Goal: Task Accomplishment & Management: Complete application form

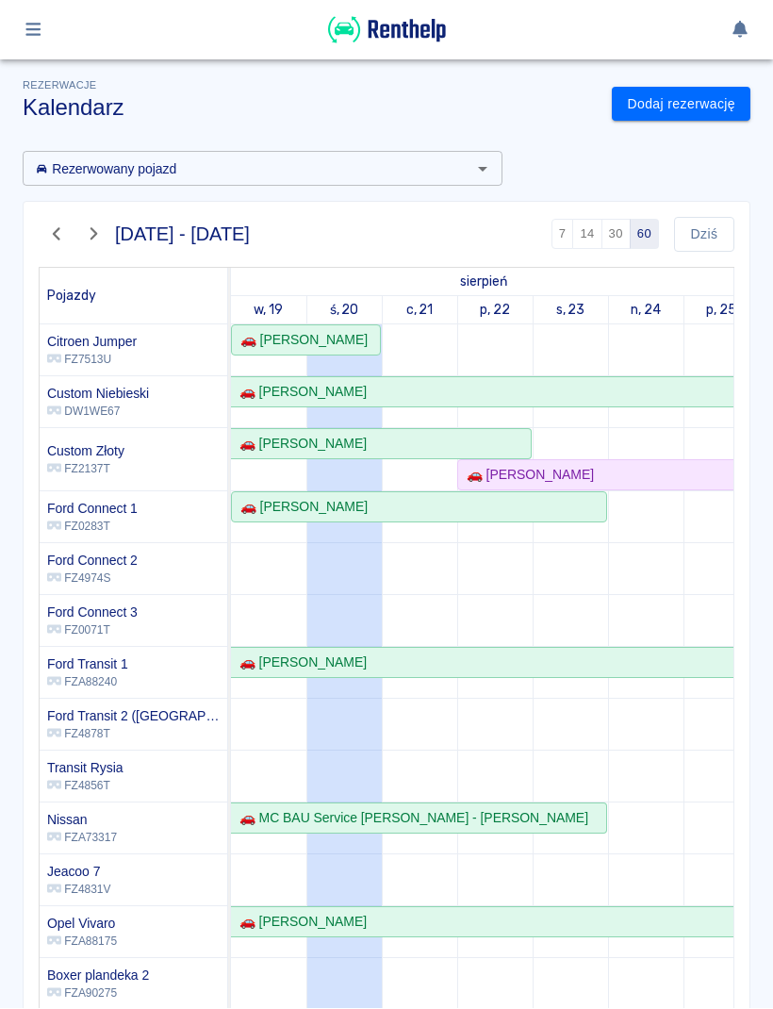
scroll to position [195, 0]
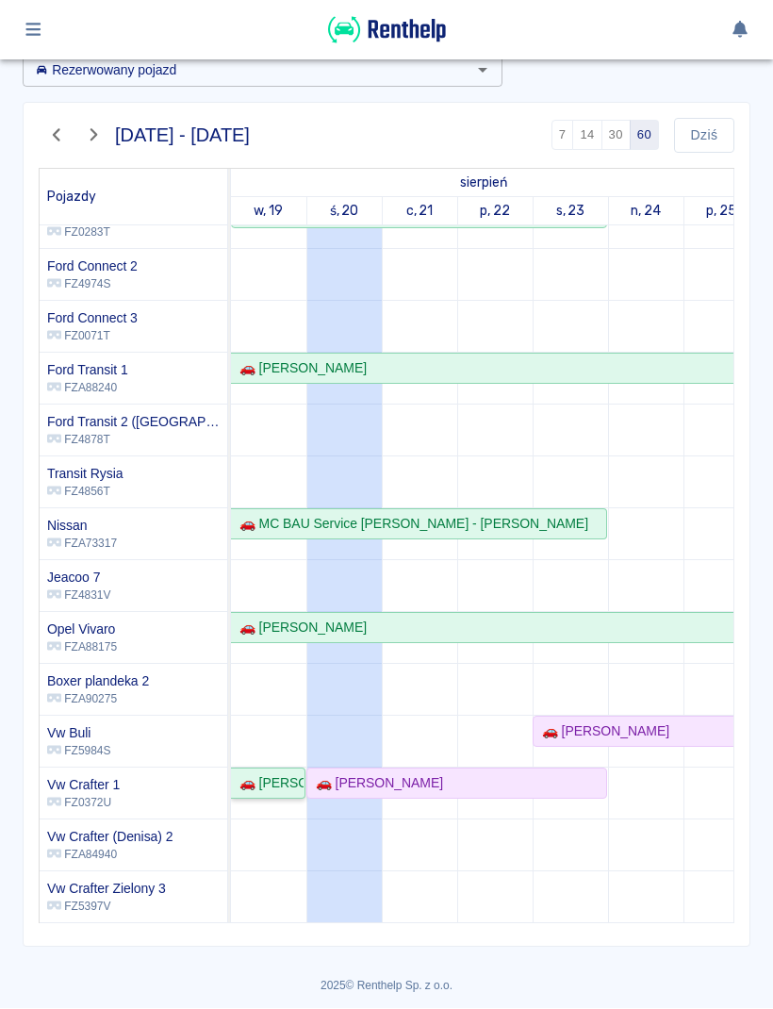
click at [272, 781] on div "🚗 Oskar Wrona" at bounding box center [268, 784] width 72 height 20
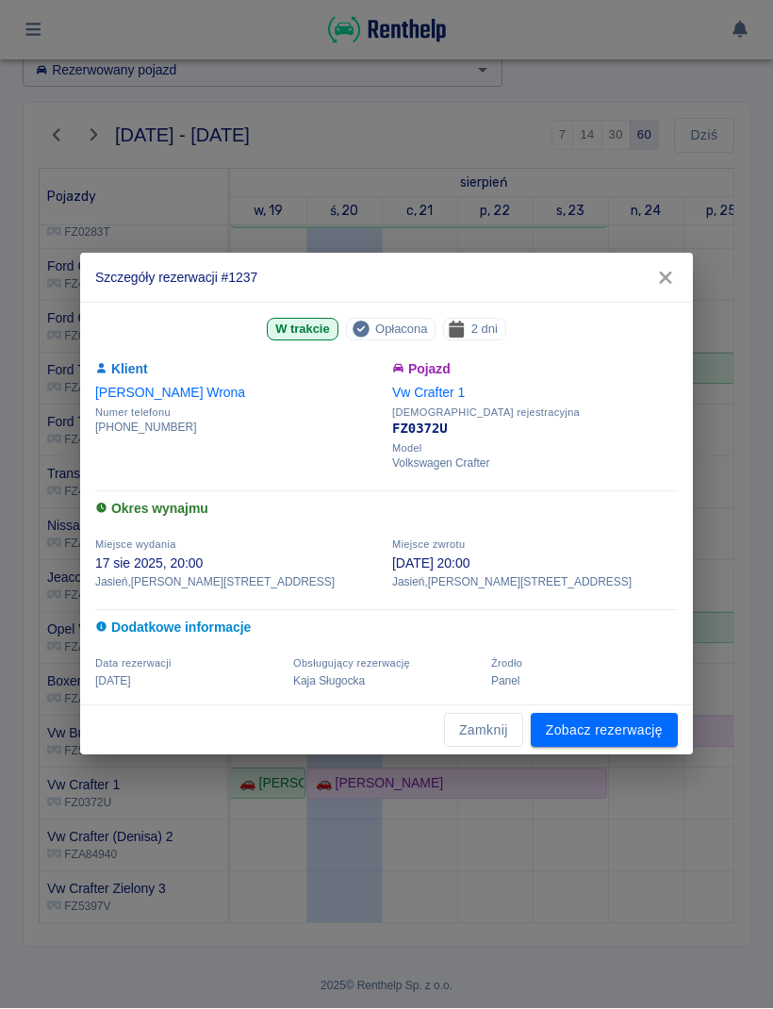
click at [608, 729] on link "Zobacz rezerwację" at bounding box center [604, 731] width 147 height 35
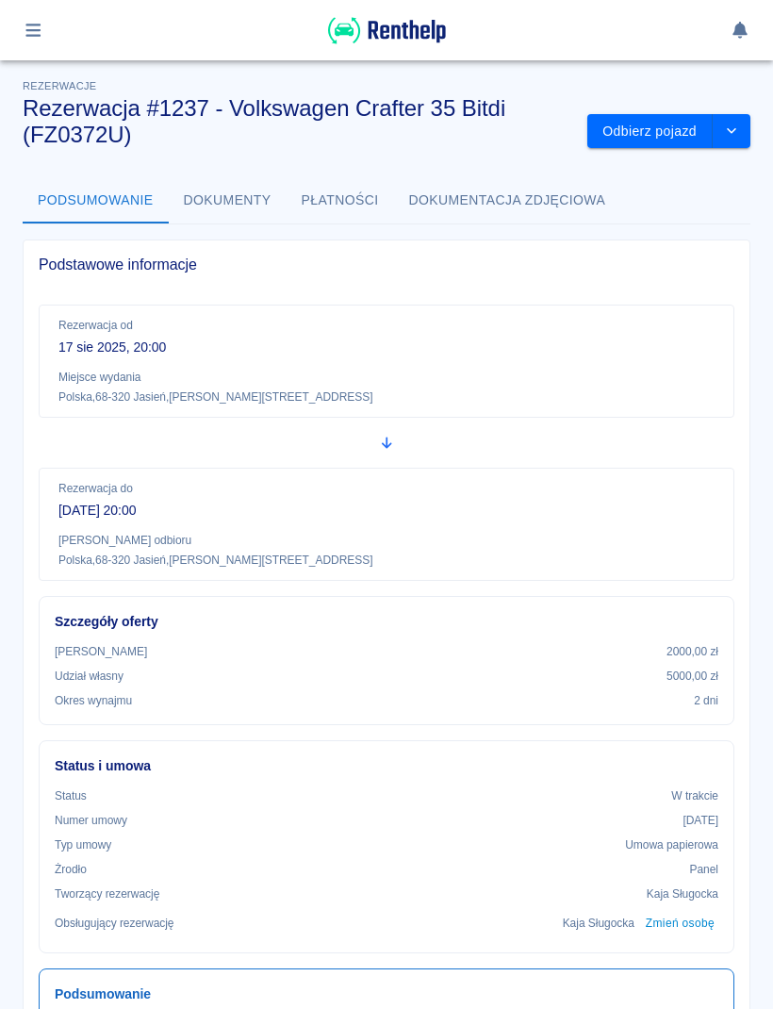
click at [668, 131] on button "Odbierz pojazd" at bounding box center [649, 131] width 125 height 35
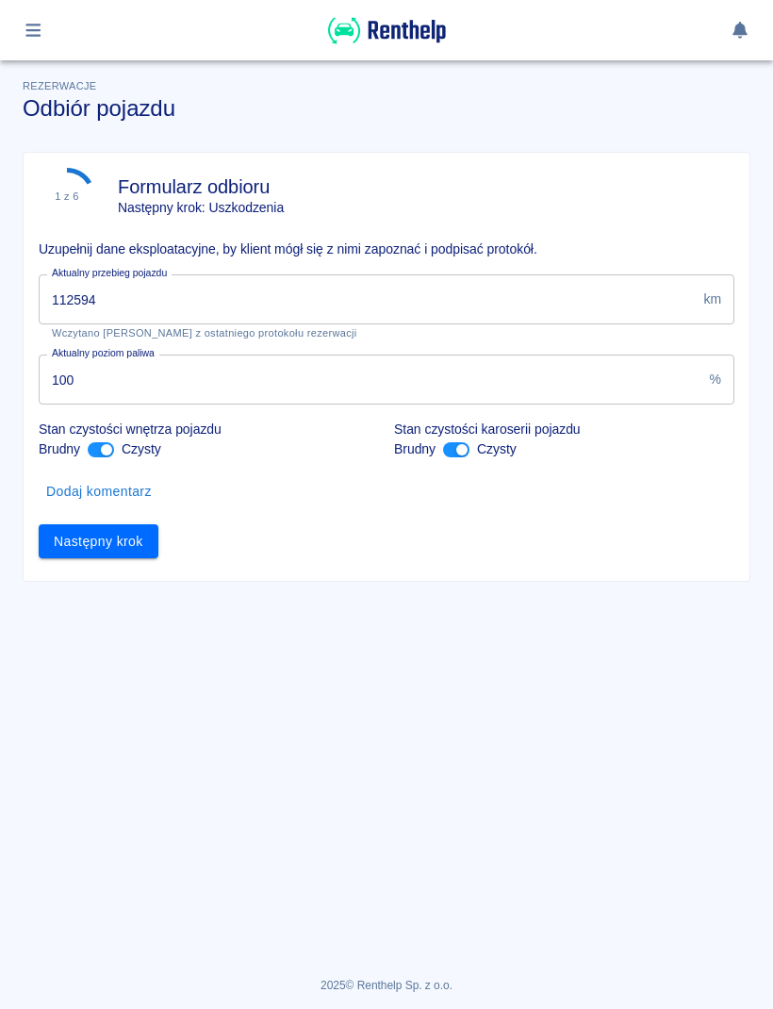
click at [606, 302] on input "112594" at bounding box center [367, 299] width 657 height 50
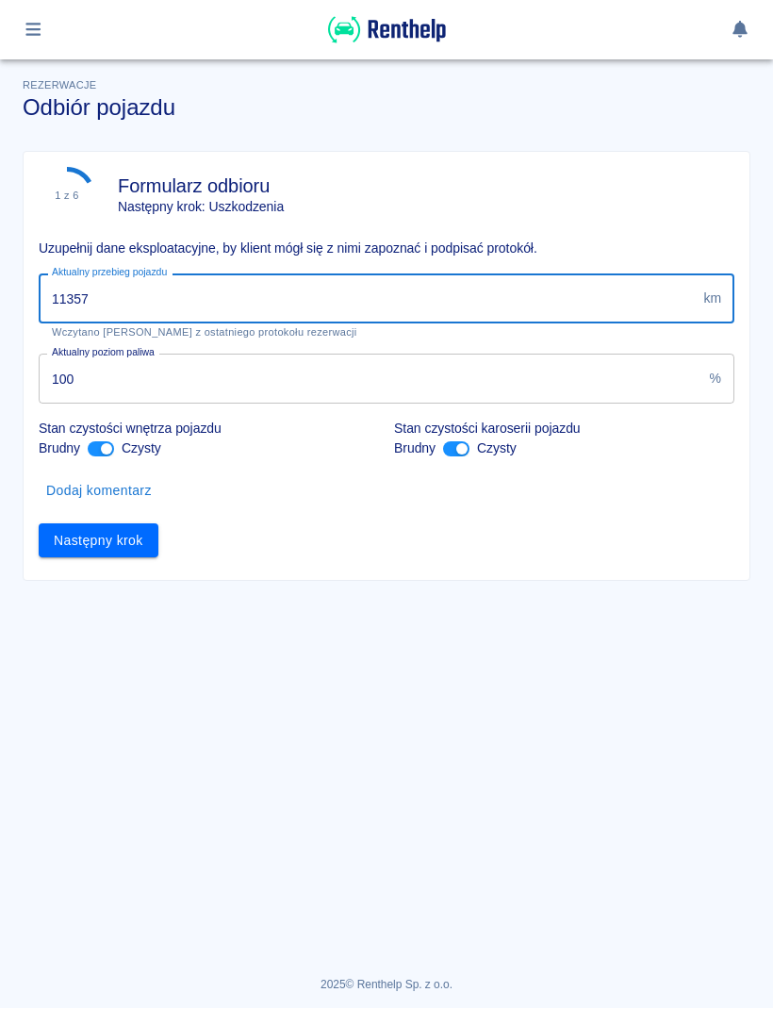
type input "113572"
click at [105, 554] on button "Następny krok" at bounding box center [99, 541] width 120 height 35
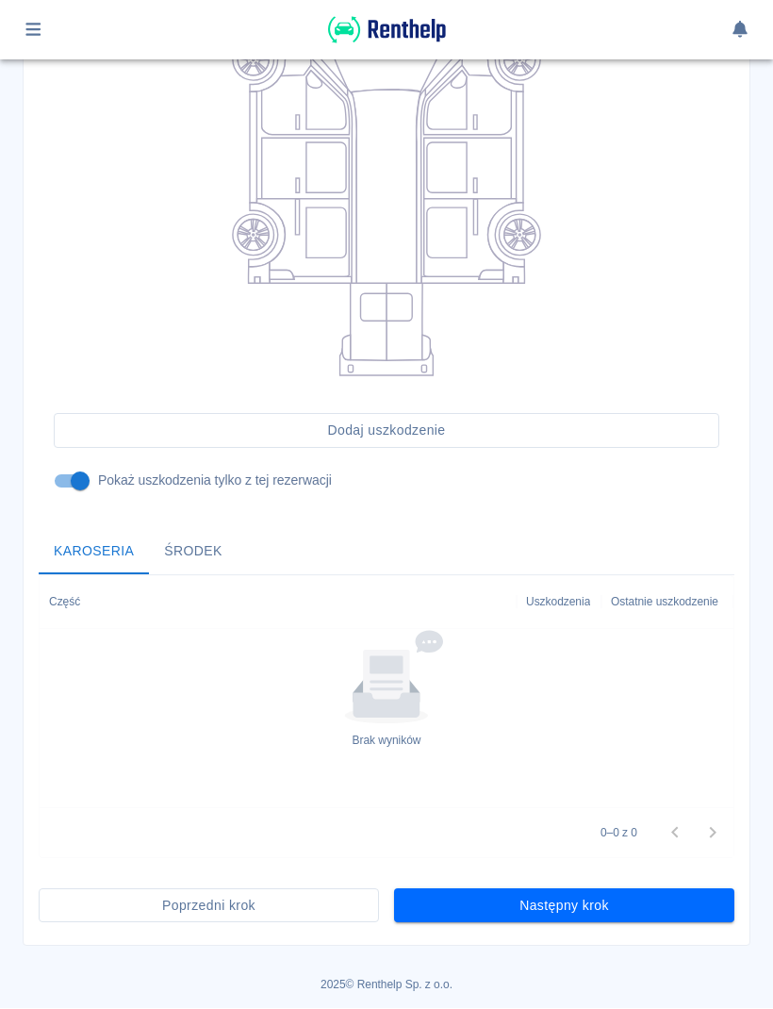
scroll to position [300, 0]
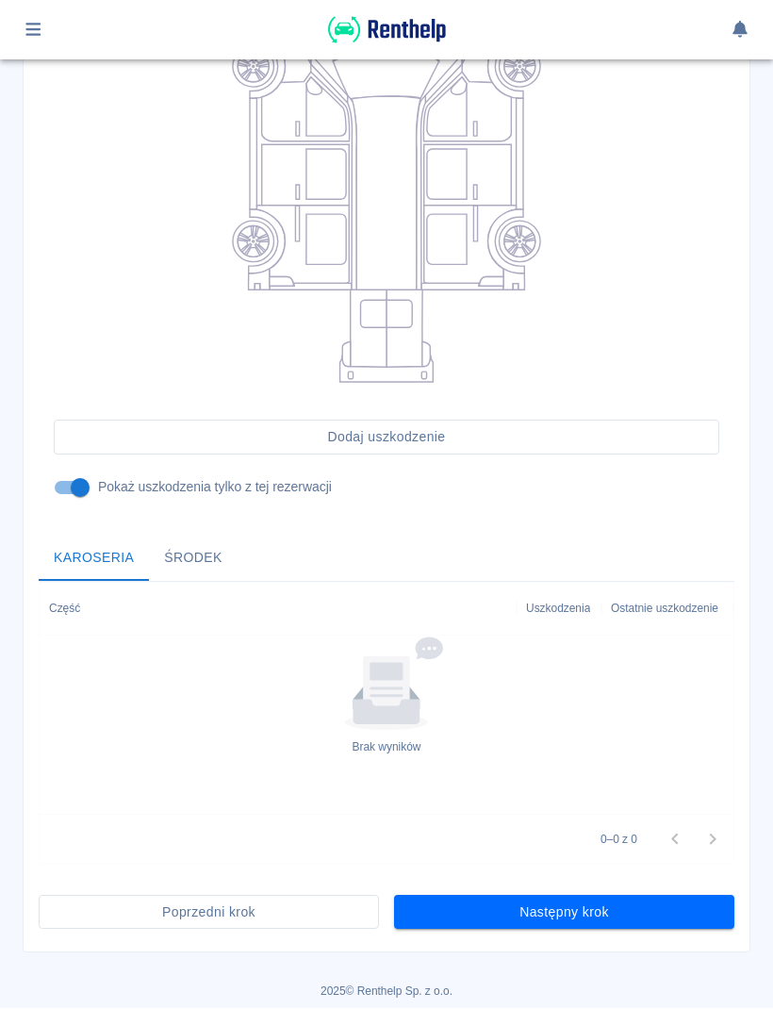
click at [653, 910] on button "Następny krok" at bounding box center [564, 913] width 340 height 35
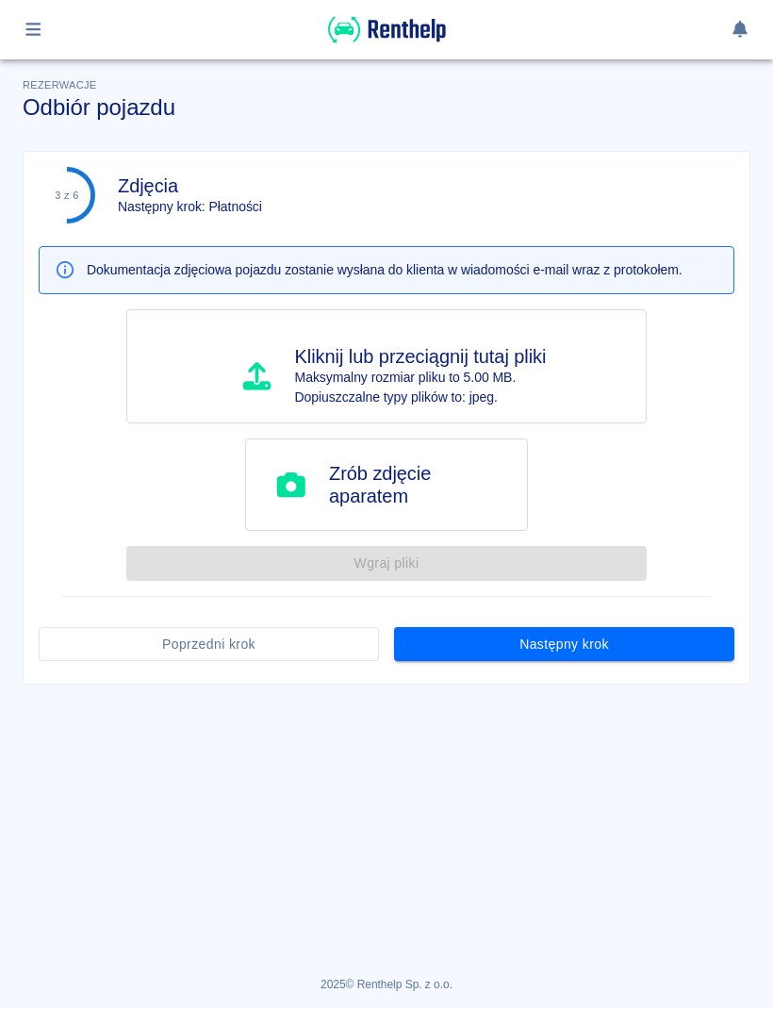
scroll to position [0, 0]
click at [674, 630] on button "Następny krok" at bounding box center [564, 645] width 340 height 35
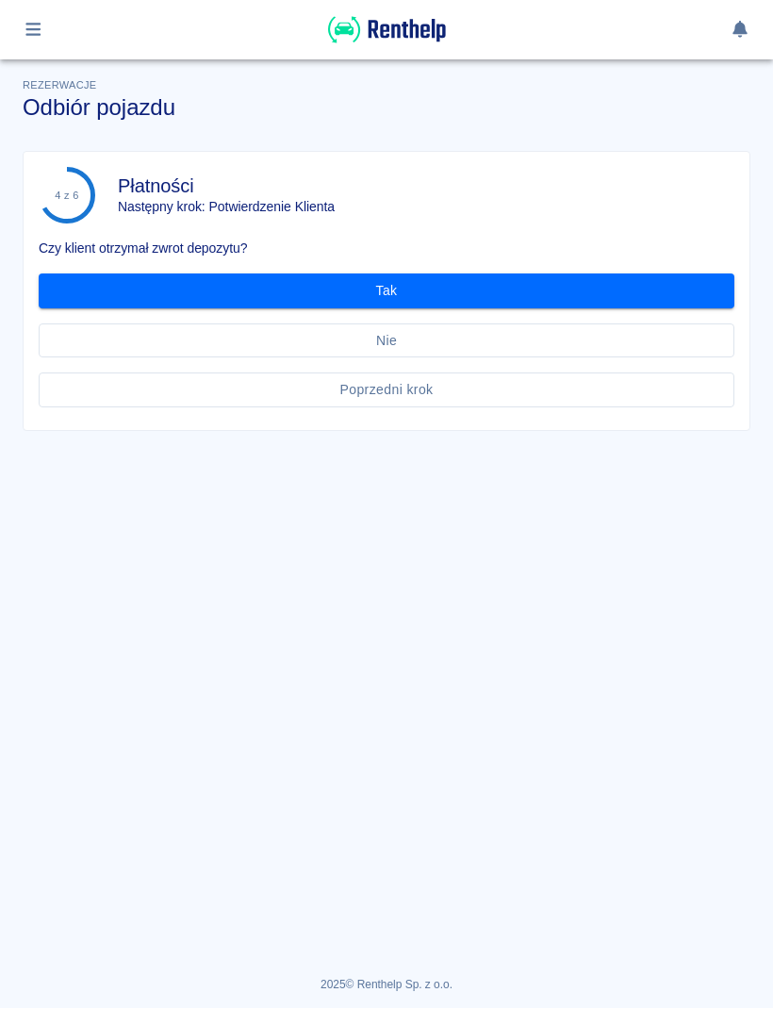
click at [697, 300] on button "Tak" at bounding box center [387, 291] width 696 height 35
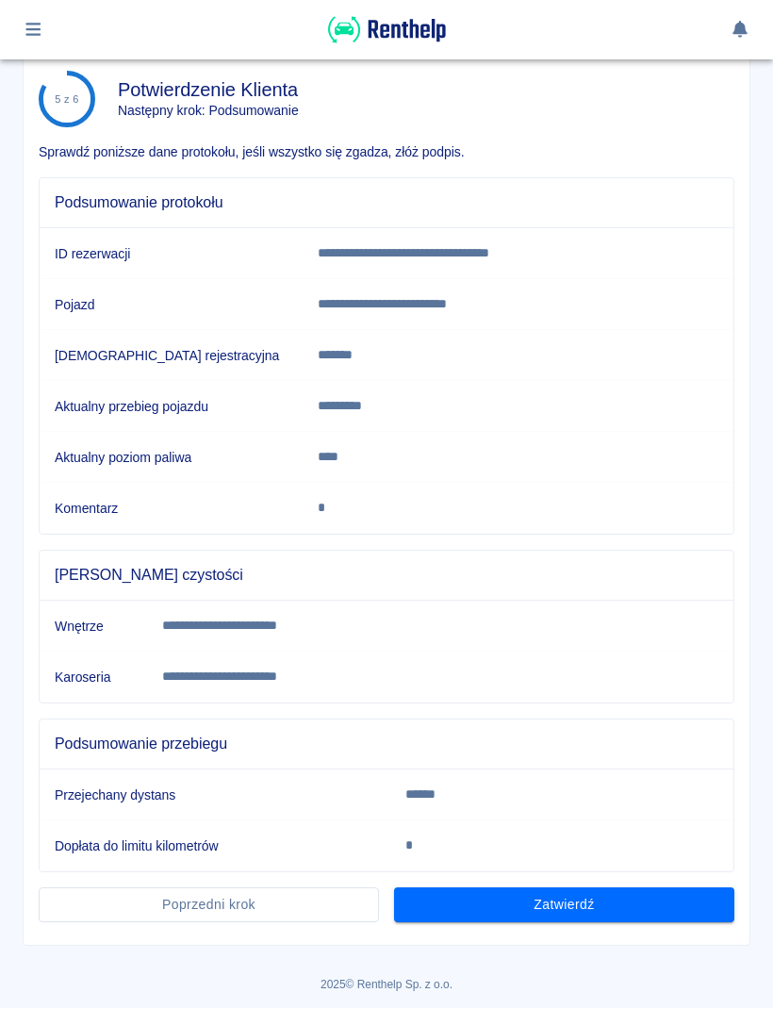
scroll to position [95, 0]
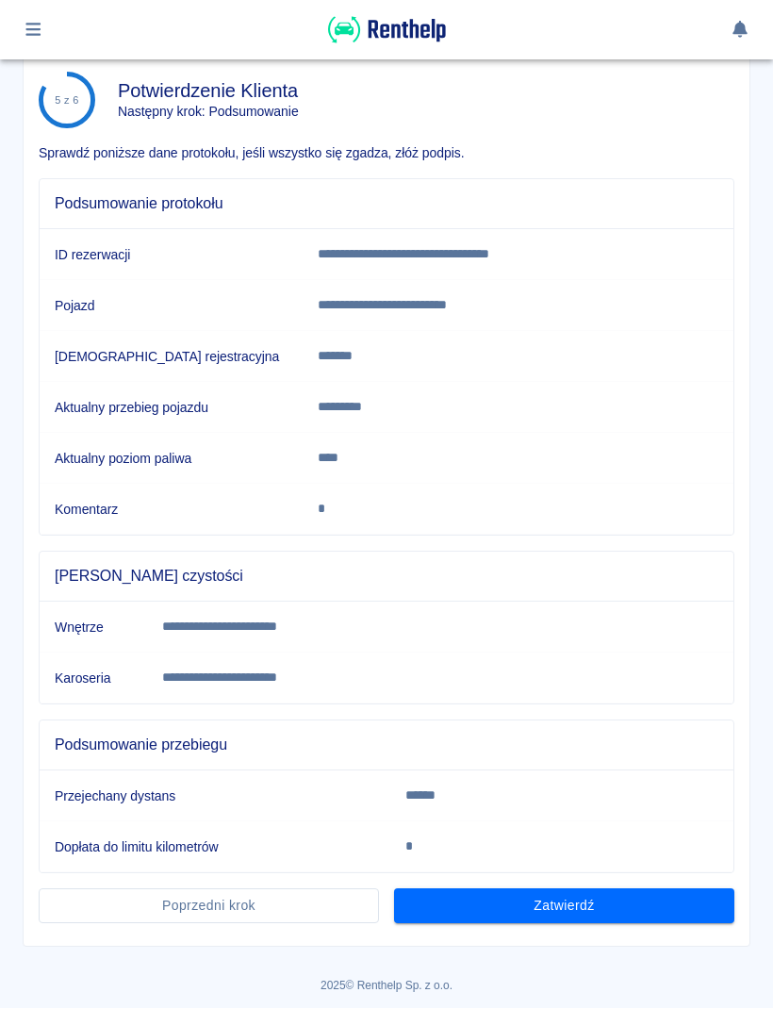
click at [656, 909] on button "Zatwierdź" at bounding box center [564, 906] width 340 height 35
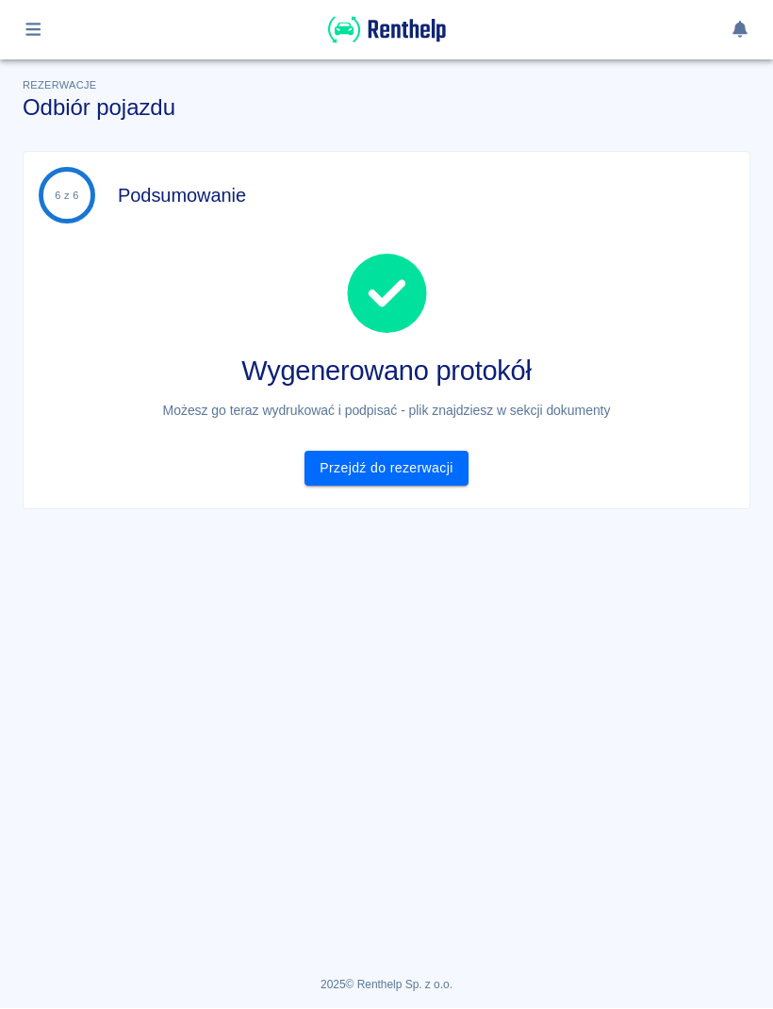
scroll to position [0, 0]
click at [445, 473] on link "Przejdź do rezerwacji" at bounding box center [386, 469] width 163 height 35
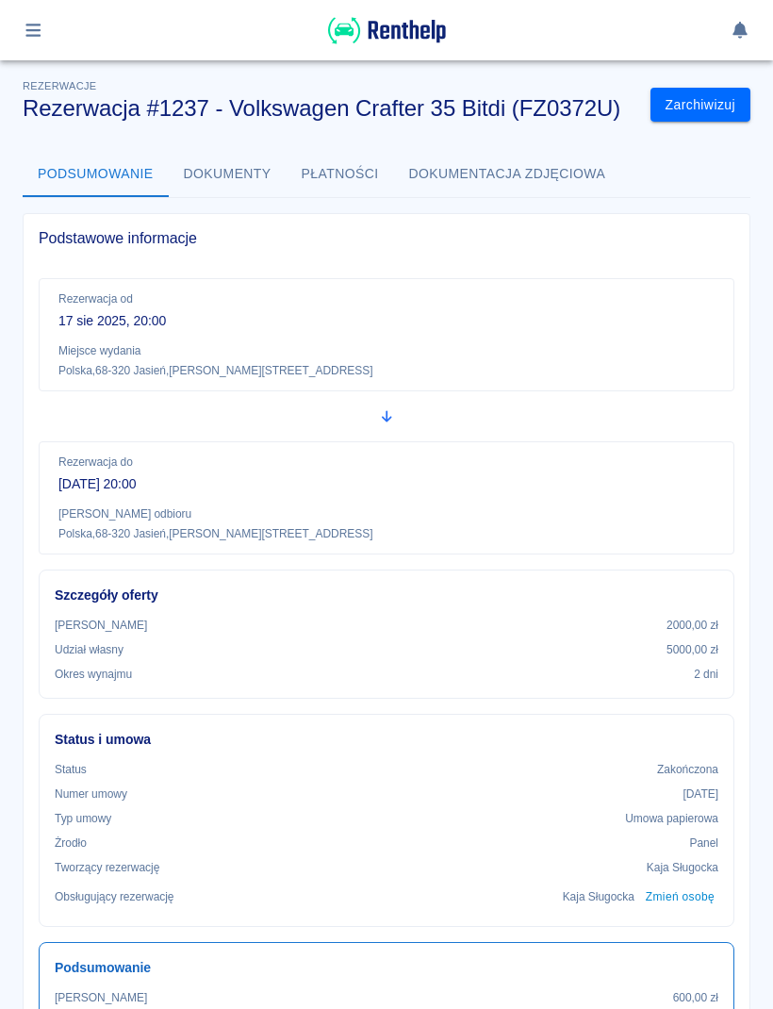
click at [57, 54] on div at bounding box center [386, 30] width 773 height 60
click at [50, 24] on button "button" at bounding box center [33, 30] width 37 height 32
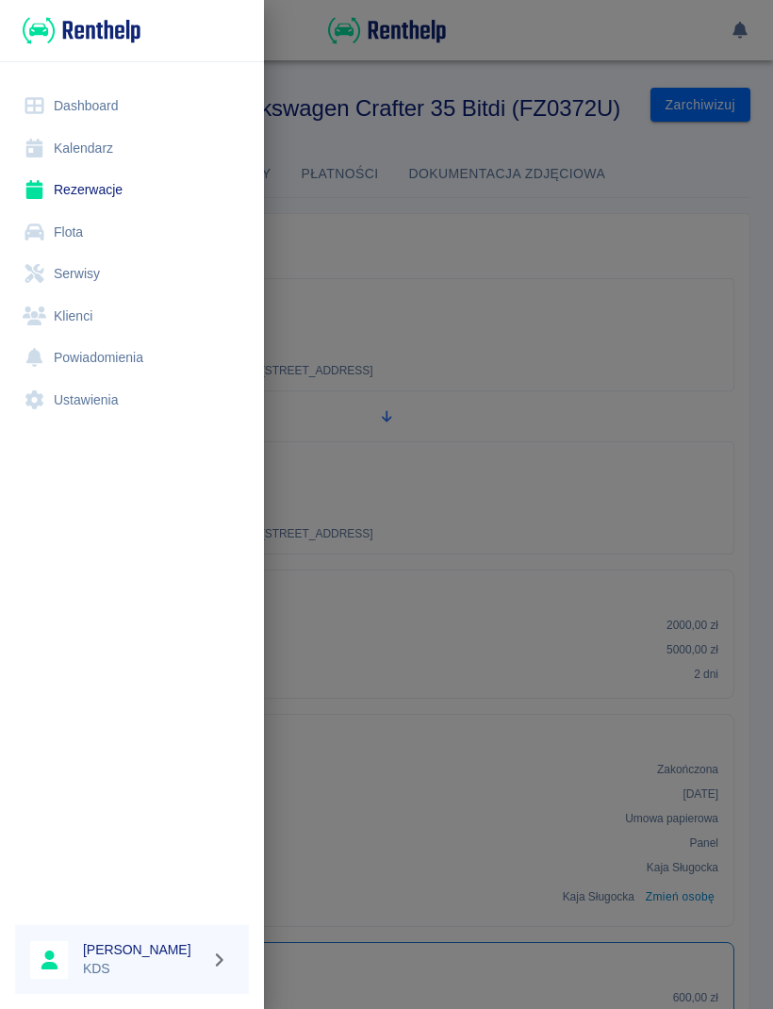
click at [81, 157] on link "Kalendarz" at bounding box center [132, 148] width 234 height 42
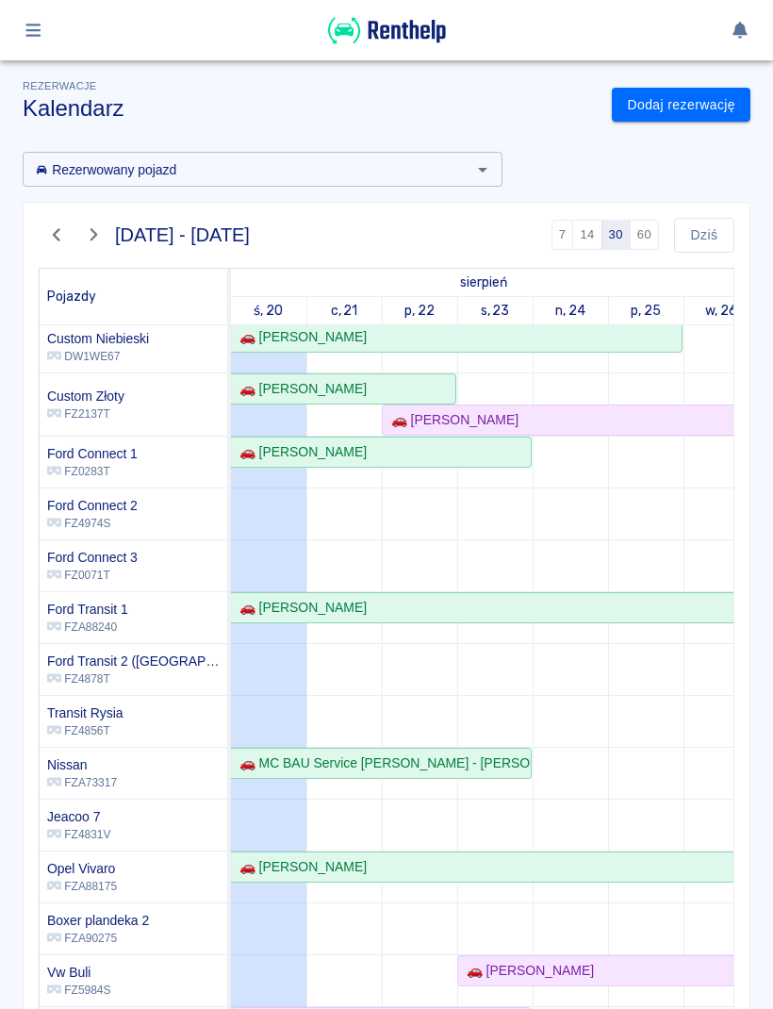
scroll to position [0, 5]
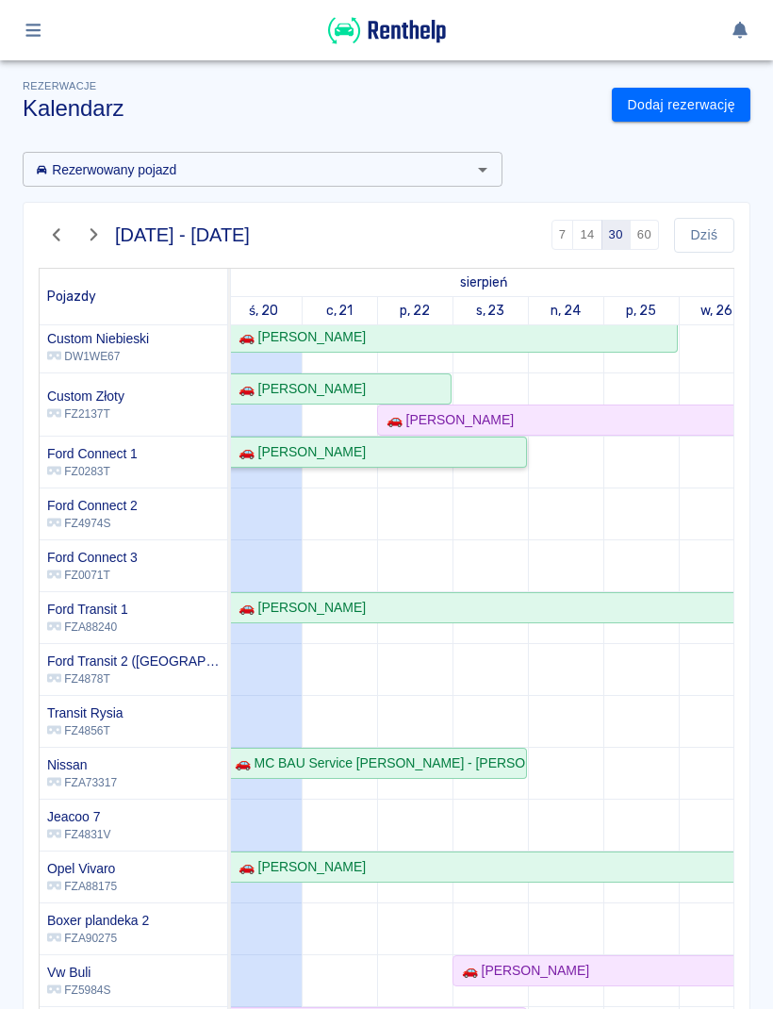
click at [485, 445] on div "🚗 [PERSON_NAME]" at bounding box center [376, 452] width 298 height 20
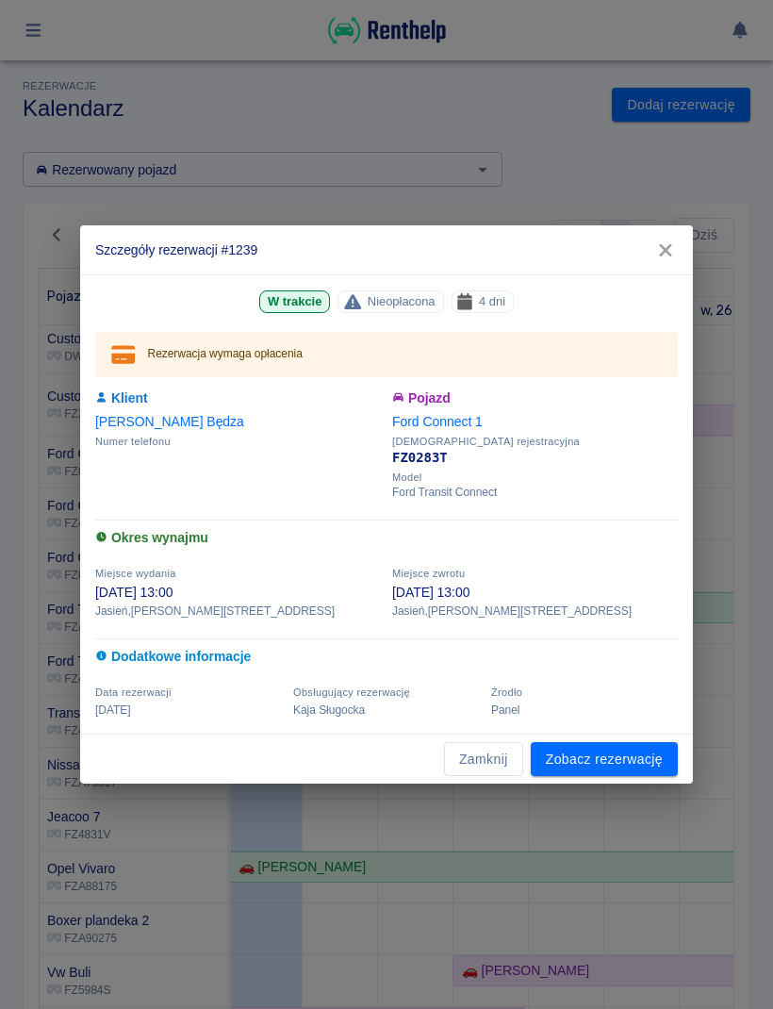
click at [613, 757] on link "Zobacz rezerwację" at bounding box center [604, 759] width 147 height 35
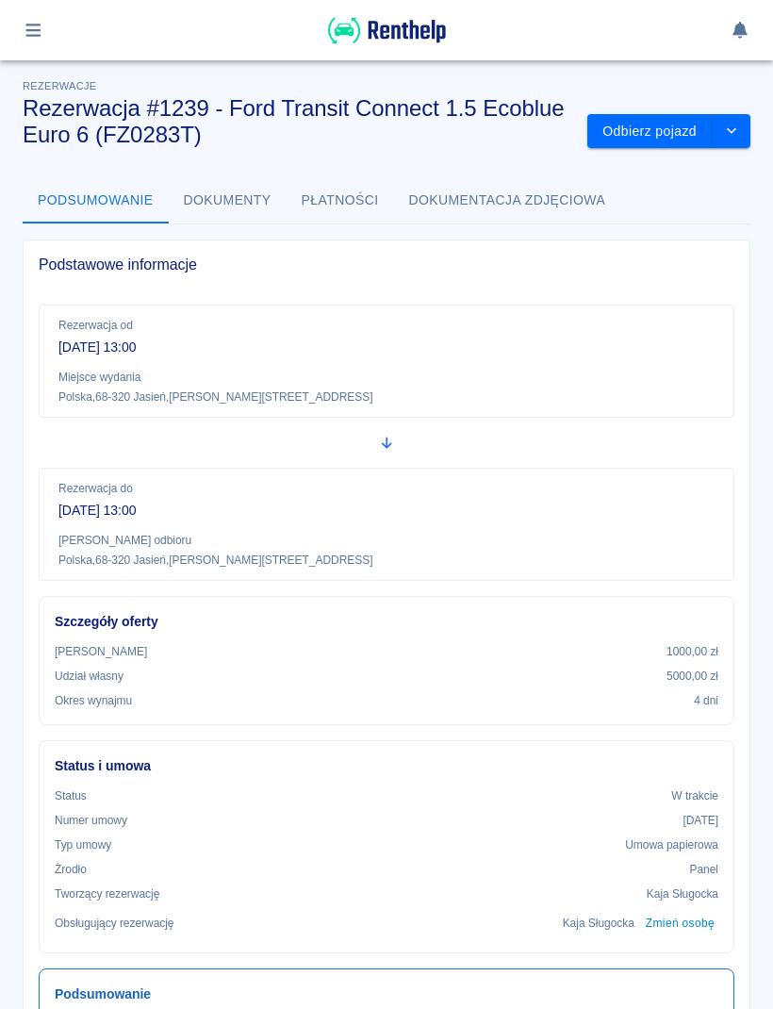
click at [735, 138] on button "drop-down" at bounding box center [732, 131] width 38 height 35
click at [669, 240] on li "Anuluj rezerwację" at bounding box center [668, 233] width 159 height 31
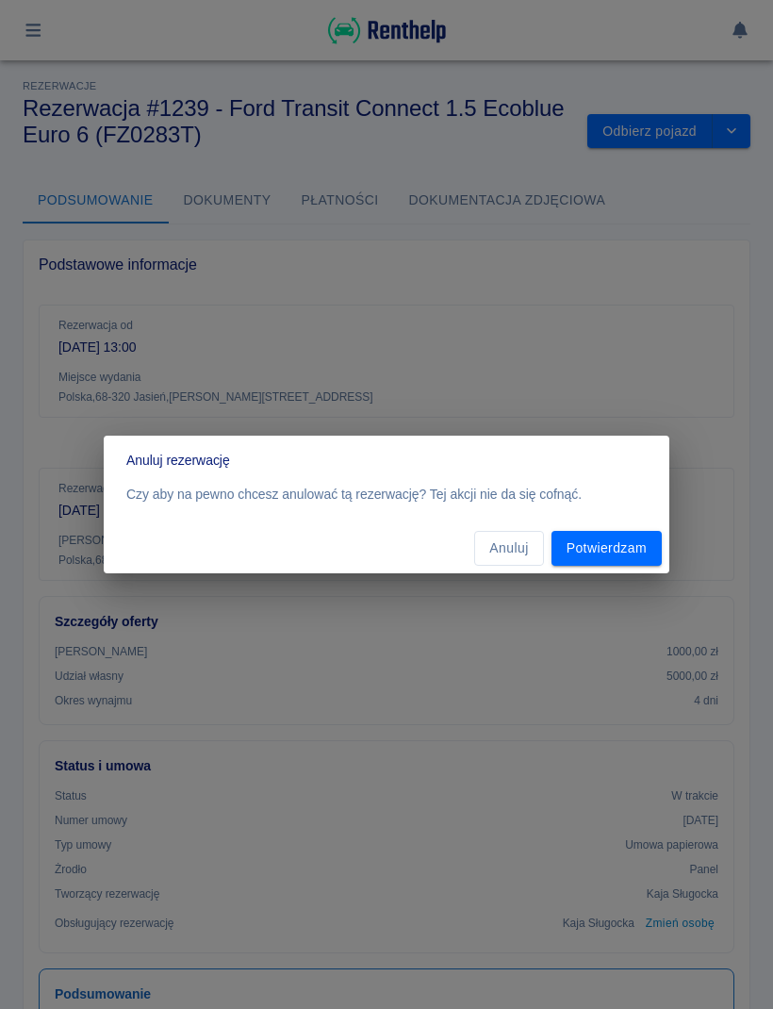
click at [623, 552] on button "Potwierdzam" at bounding box center [607, 548] width 110 height 35
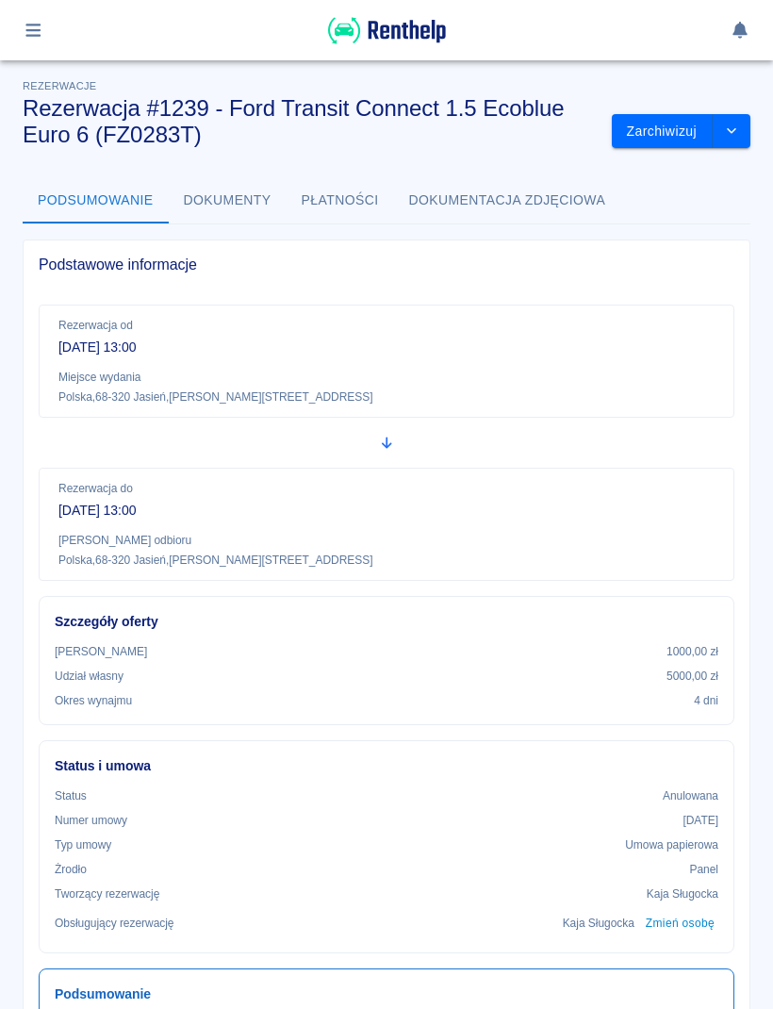
click at [669, 128] on button "Zarchiwizuj" at bounding box center [662, 131] width 101 height 35
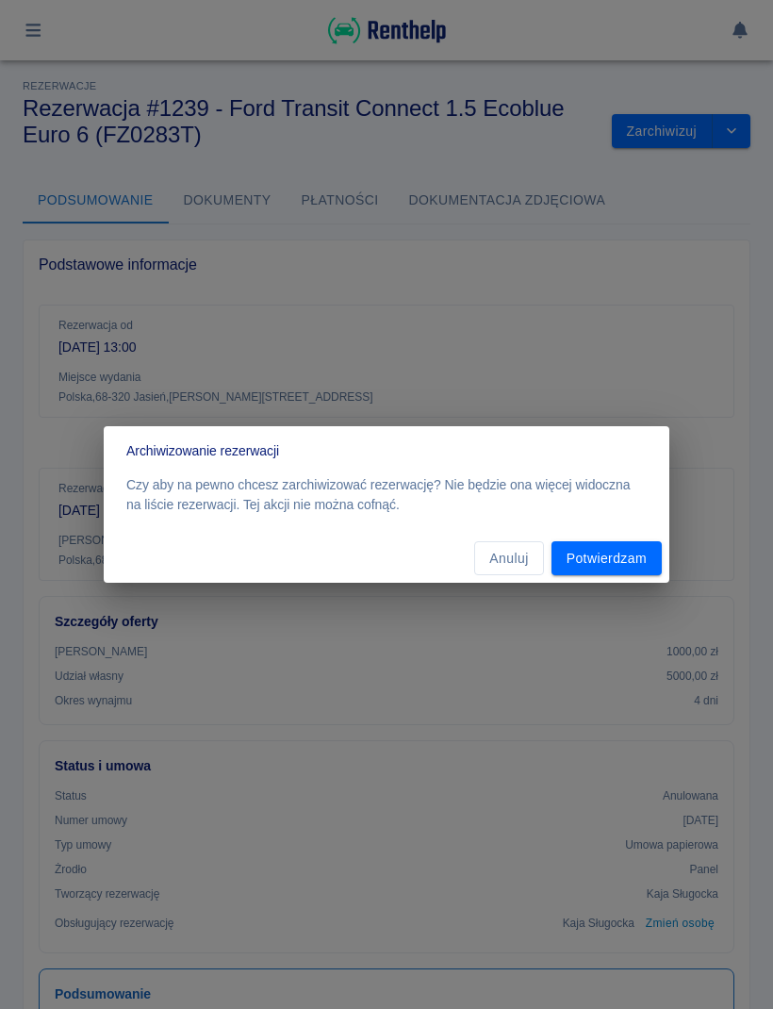
click at [617, 565] on button "Potwierdzam" at bounding box center [607, 558] width 110 height 35
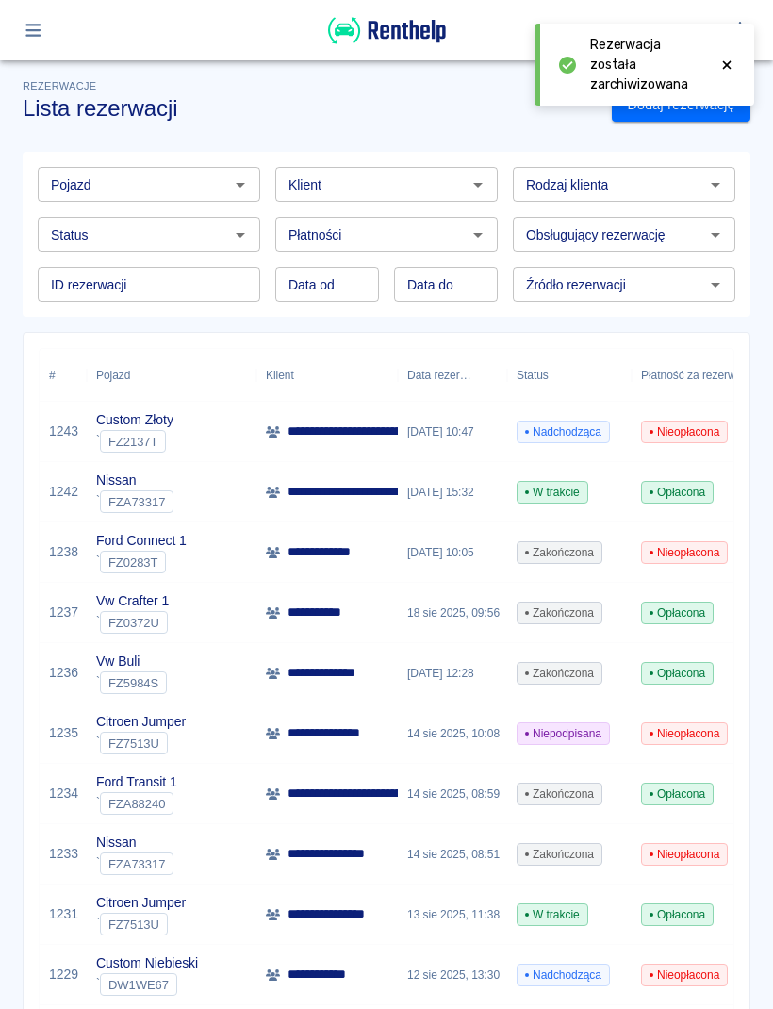
click at [42, 33] on icon "button" at bounding box center [34, 30] width 22 height 17
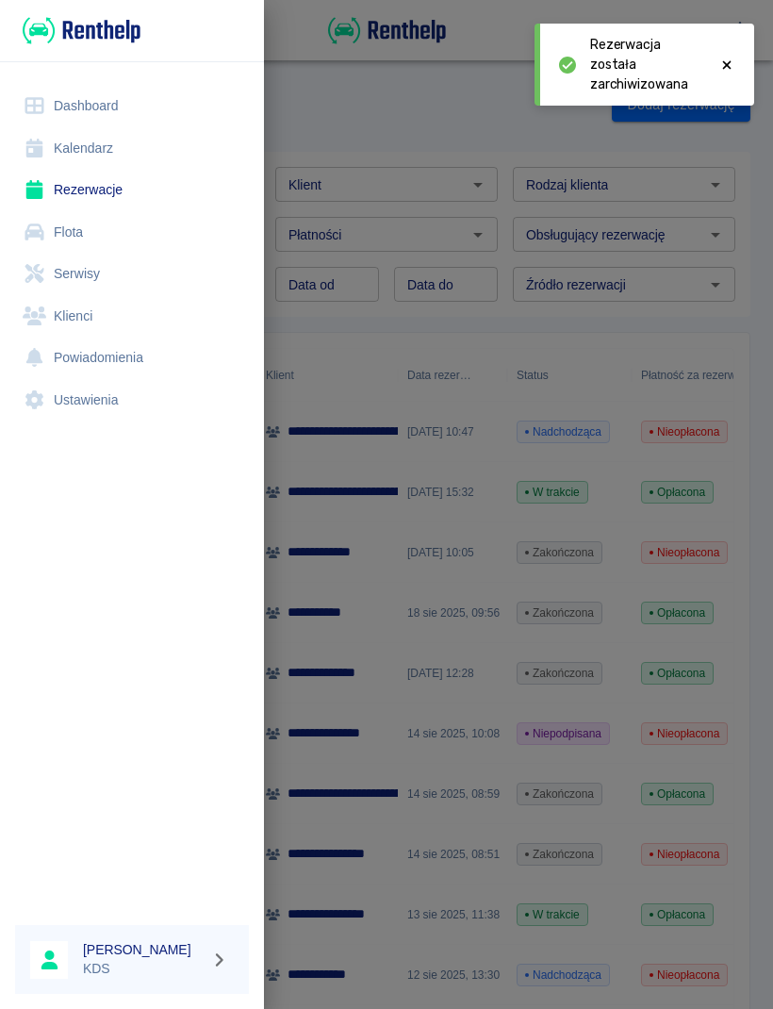
click at [106, 139] on link "Kalendarz" at bounding box center [132, 148] width 234 height 42
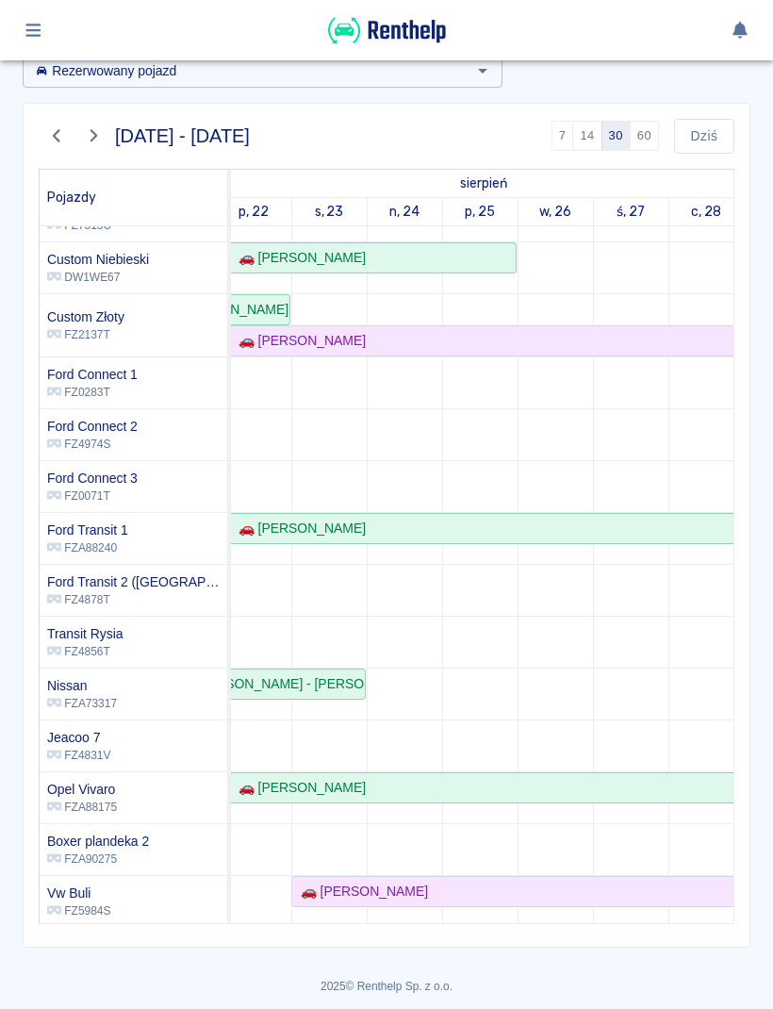
scroll to position [-5, 240]
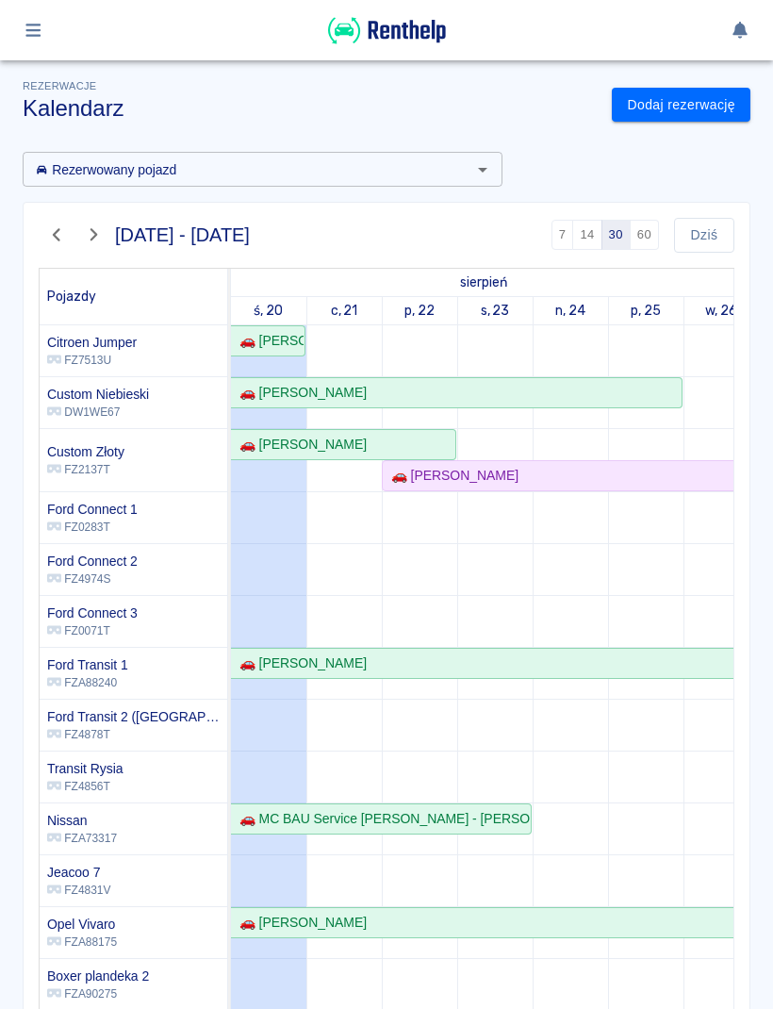
click at [61, 233] on icon "button" at bounding box center [57, 234] width 22 height 17
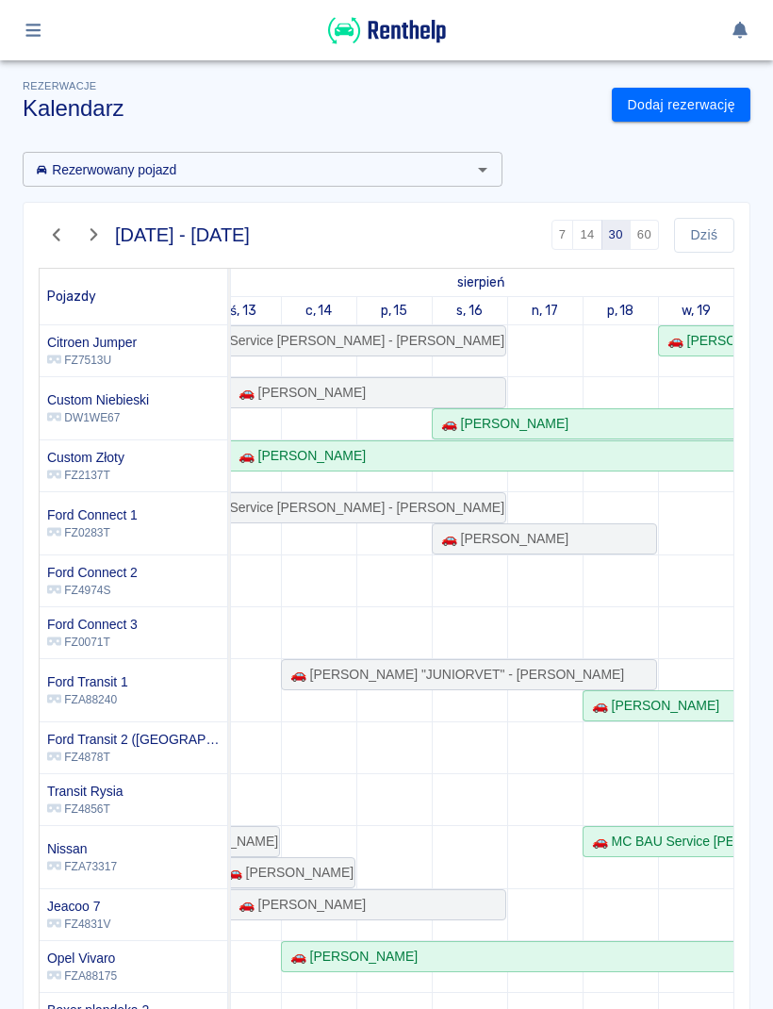
click at [717, 102] on link "Dodaj rezerwację" at bounding box center [681, 105] width 139 height 35
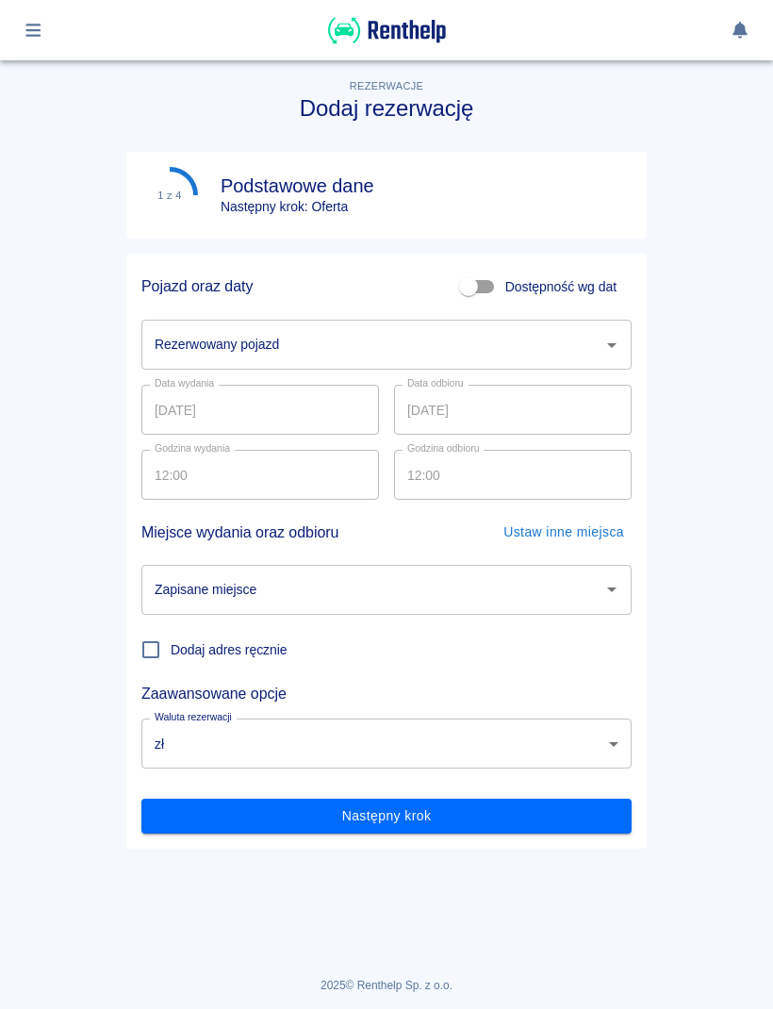
click at [603, 348] on icon "Otwórz" at bounding box center [612, 345] width 23 height 23
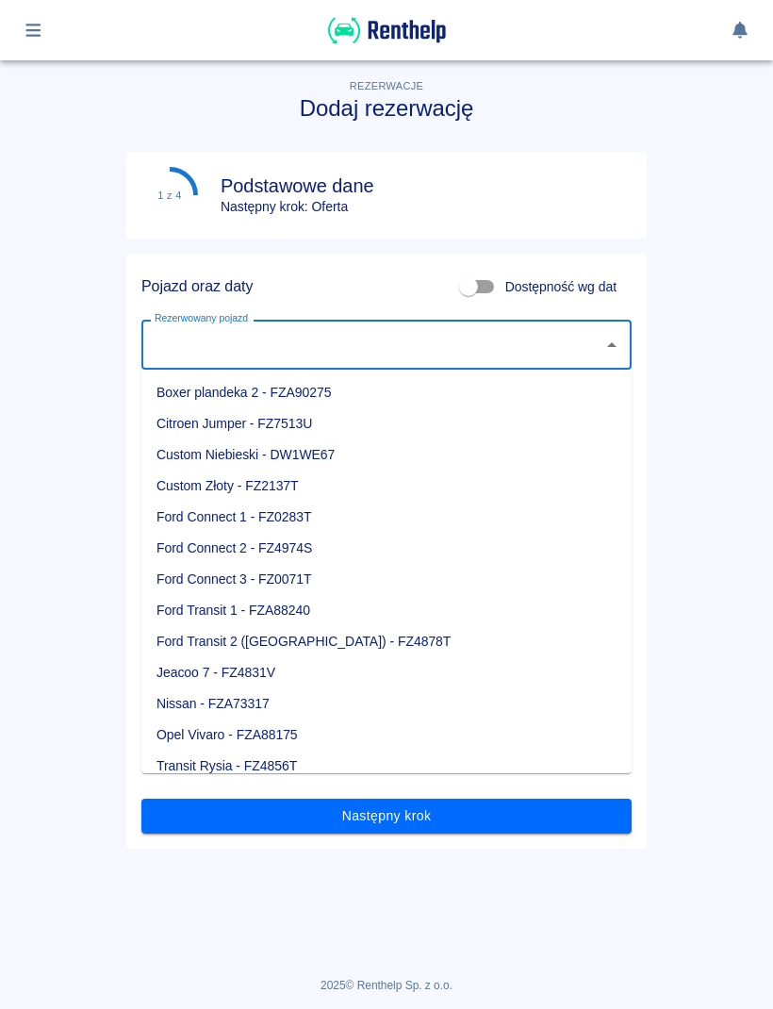
click at [291, 521] on li "Ford Connect 1 - FZ0283T" at bounding box center [386, 517] width 490 height 31
type input "Ford Connect 1 - FZ0283T"
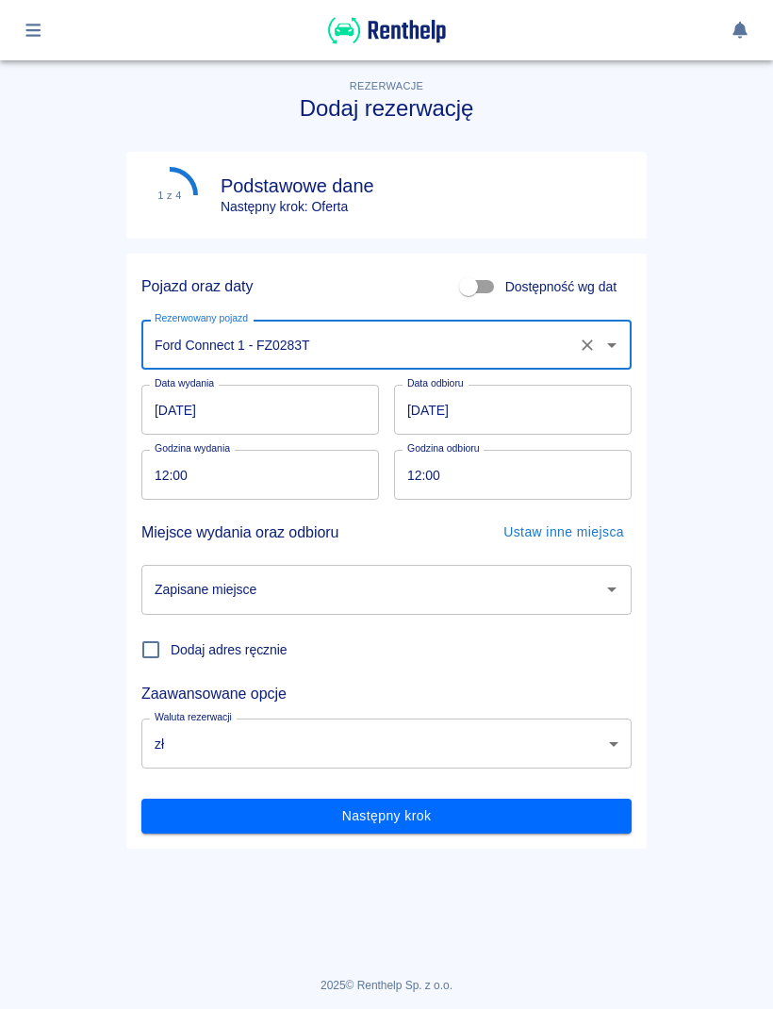
click at [326, 419] on input "20.08.2025" at bounding box center [260, 410] width 238 height 50
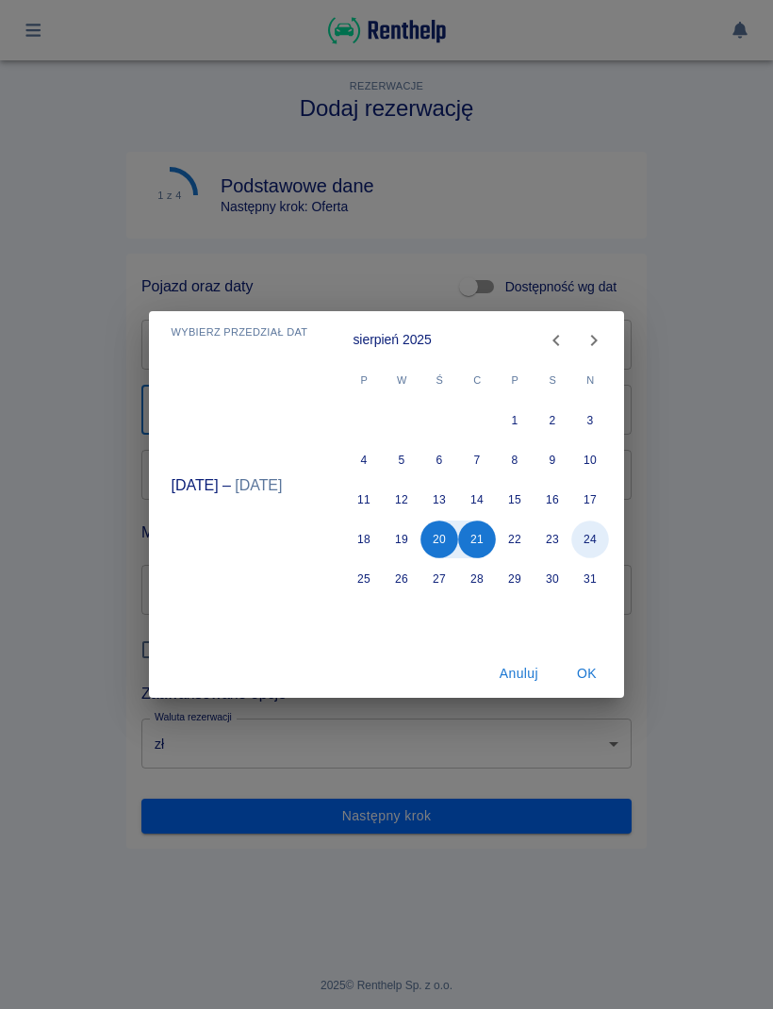
click at [591, 540] on button "24" at bounding box center [591, 539] width 38 height 38
type input "24.08.2025"
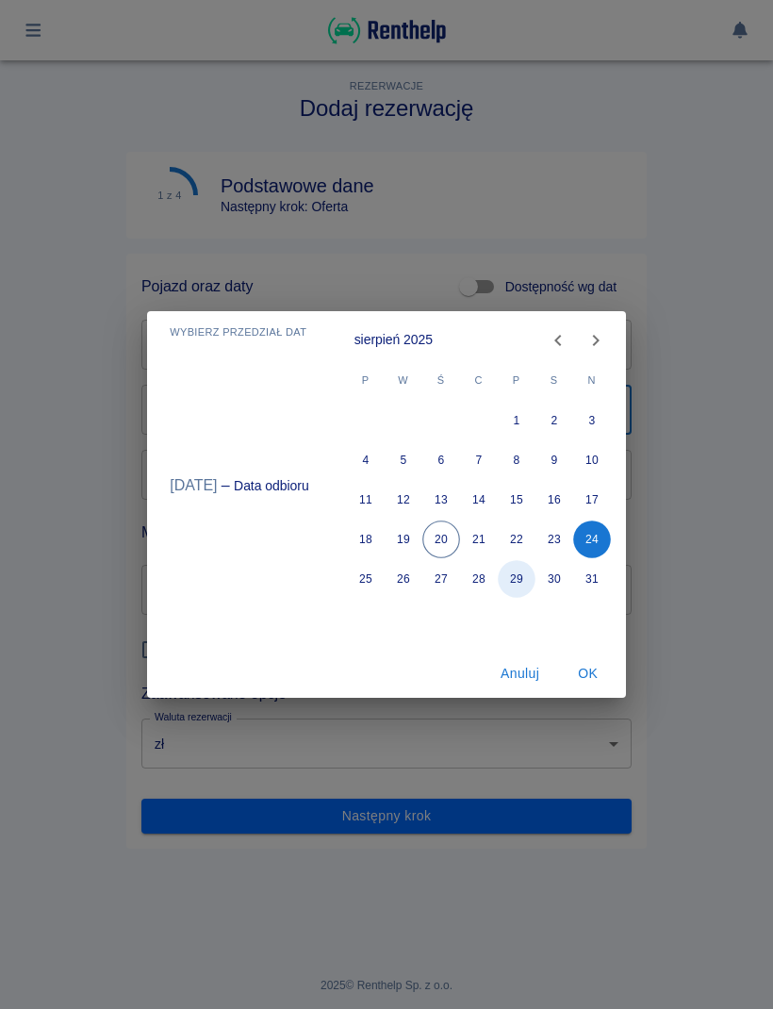
click at [513, 579] on button "29" at bounding box center [517, 579] width 38 height 38
type input "29.08.2025"
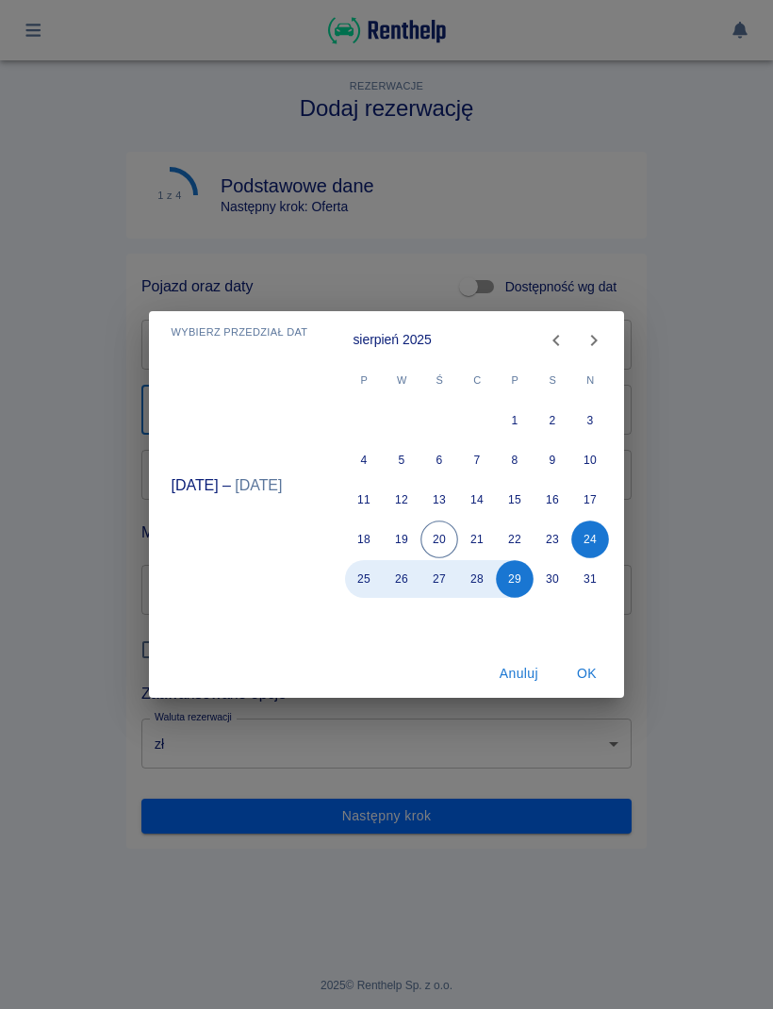
click at [585, 681] on button "OK" at bounding box center [586, 673] width 60 height 35
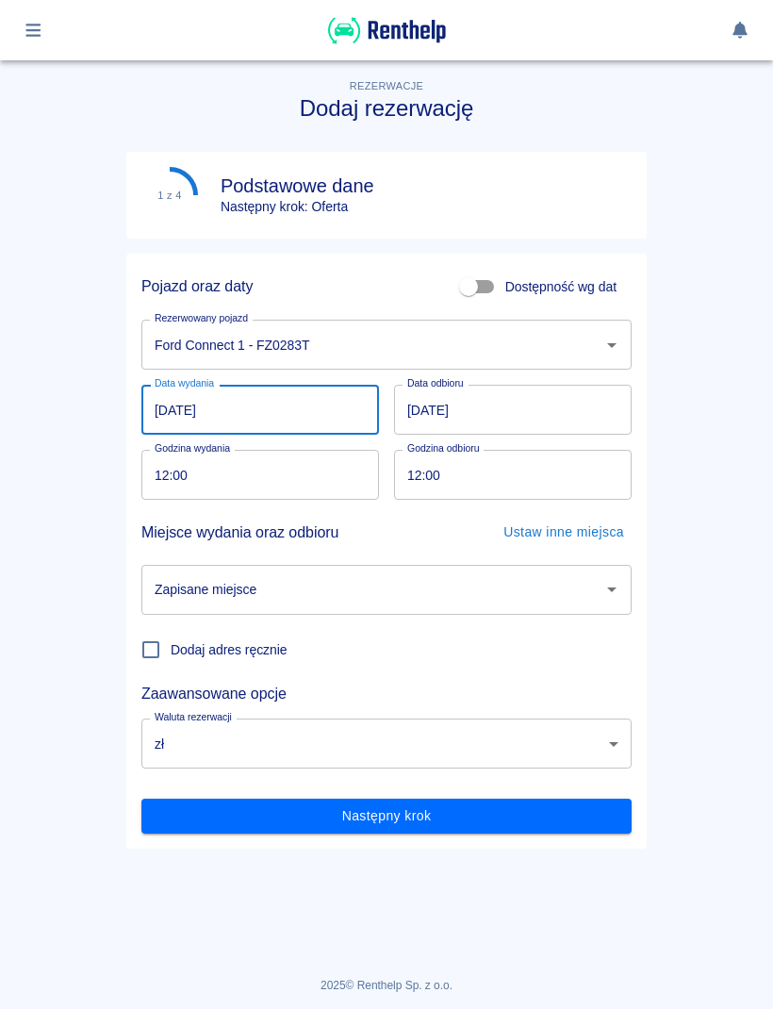
click at [322, 480] on input "12:00" at bounding box center [253, 475] width 224 height 50
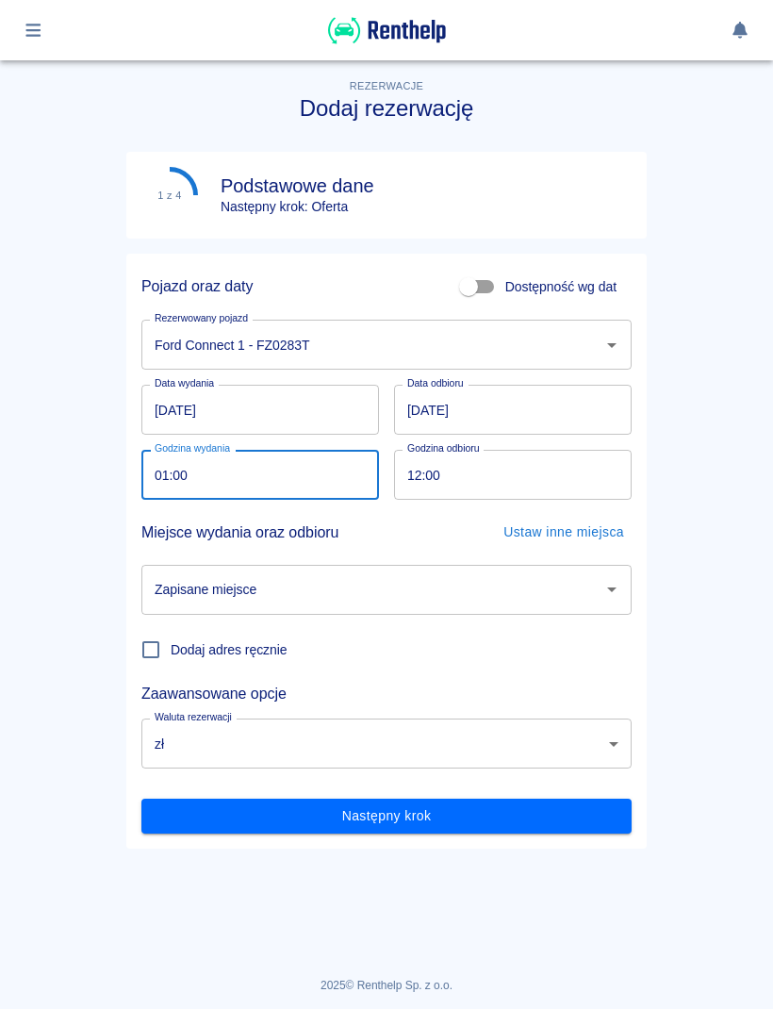
type input "10:00"
click at [551, 480] on input "12:00" at bounding box center [506, 475] width 224 height 50
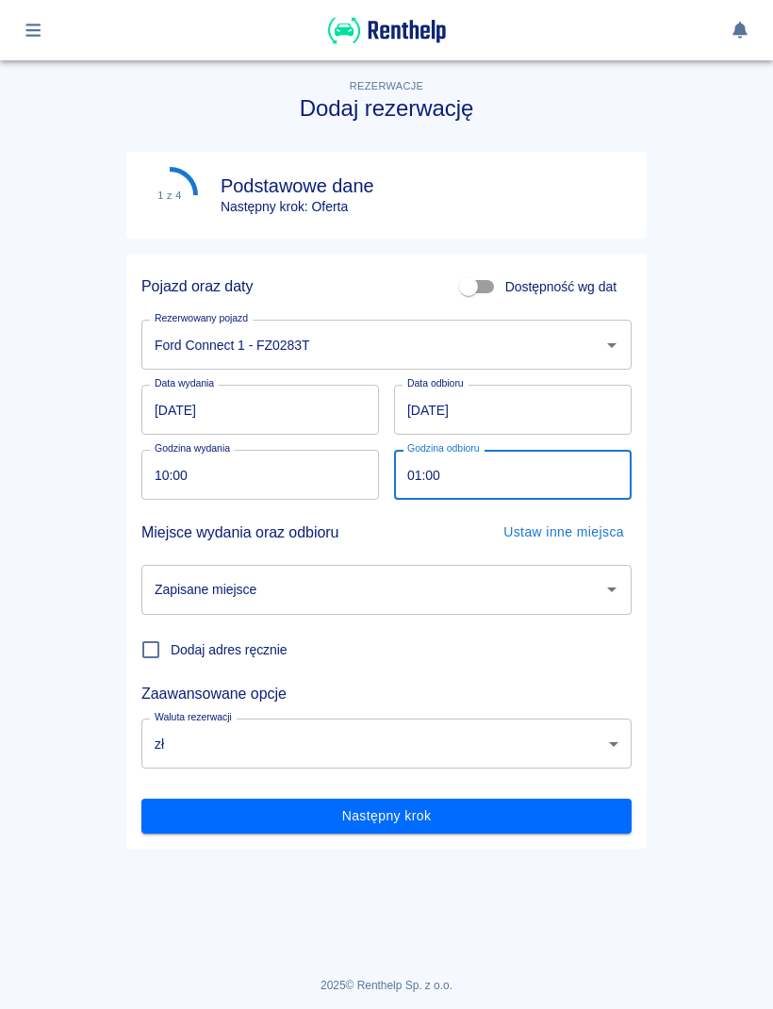
type input "10:00"
click at [524, 597] on input "Zapisane miejsce" at bounding box center [372, 589] width 445 height 33
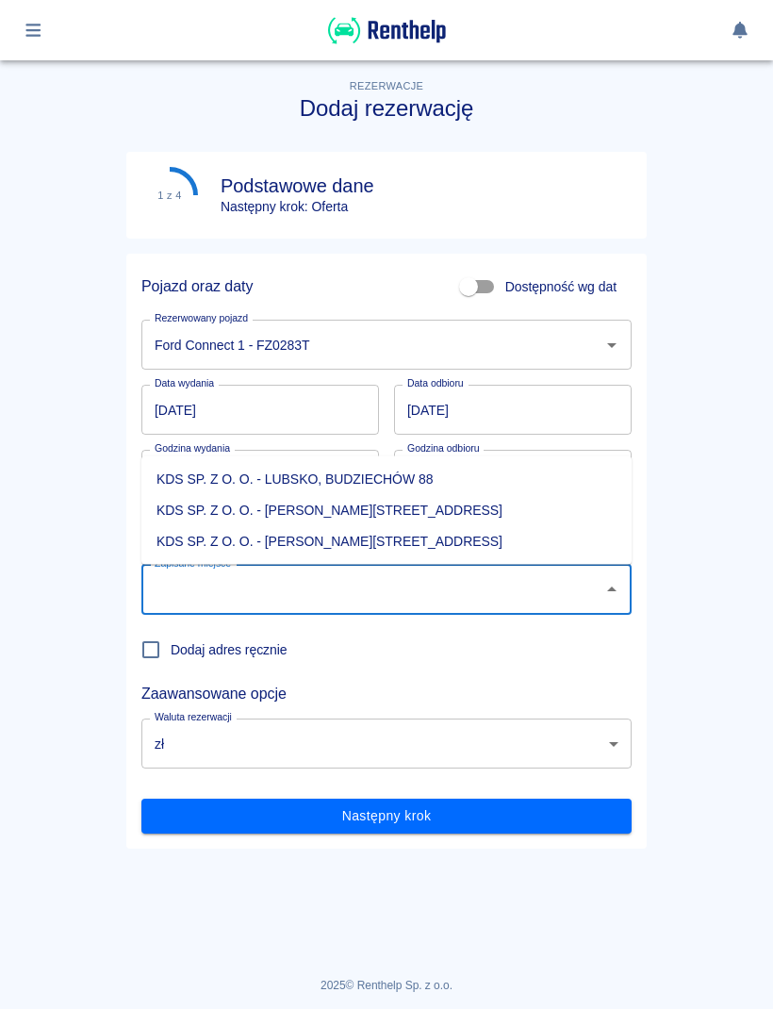
click at [397, 552] on li "KDS SP. Z O. O. - Jasień, Sienkiewicza 52" at bounding box center [386, 541] width 490 height 31
type input "KDS SP. Z O. O. - Jasień, Sienkiewicza 52"
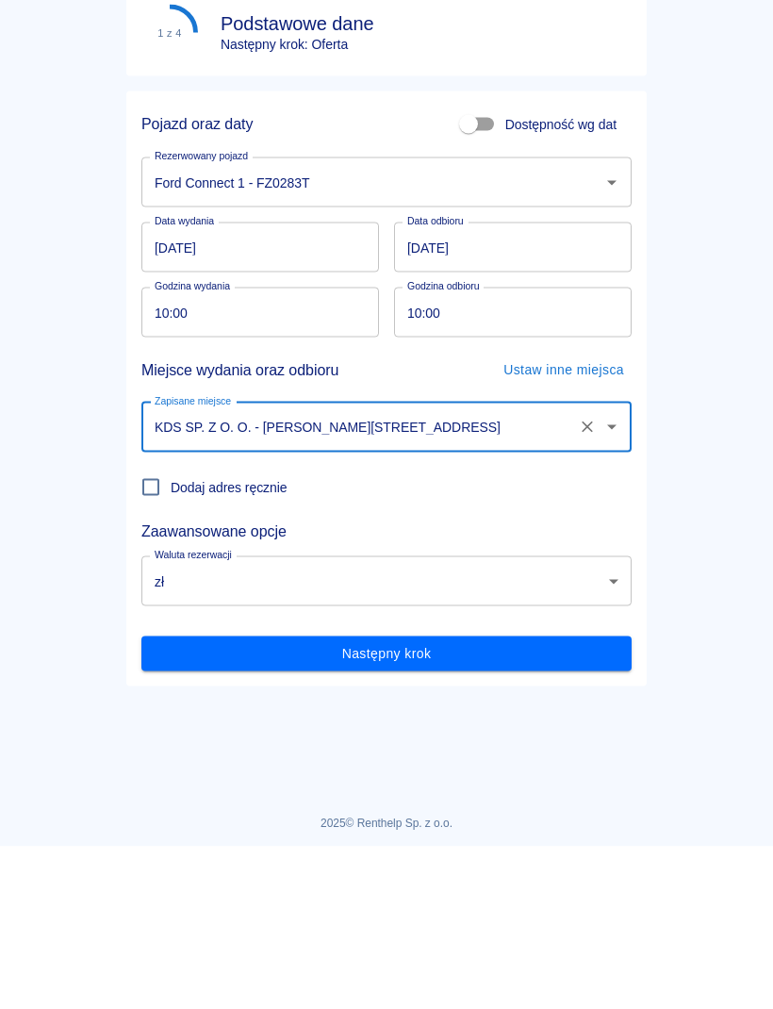
click at [525, 799] on button "Następny krok" at bounding box center [386, 816] width 490 height 35
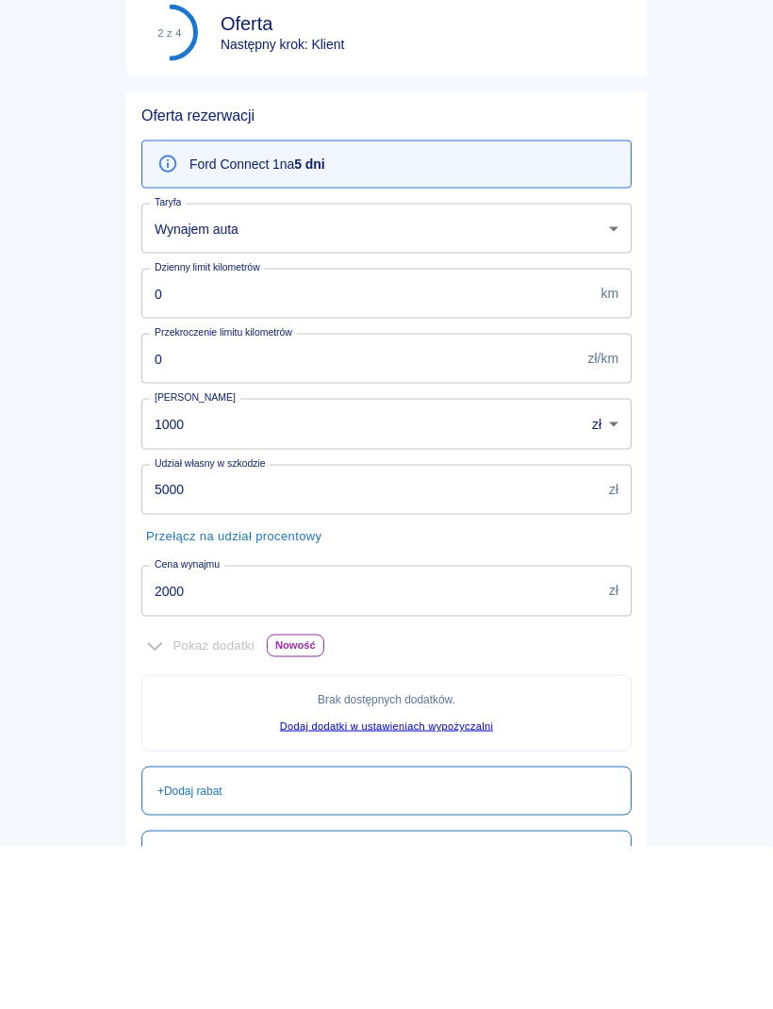
click at [529, 752] on input "2000" at bounding box center [371, 753] width 460 height 50
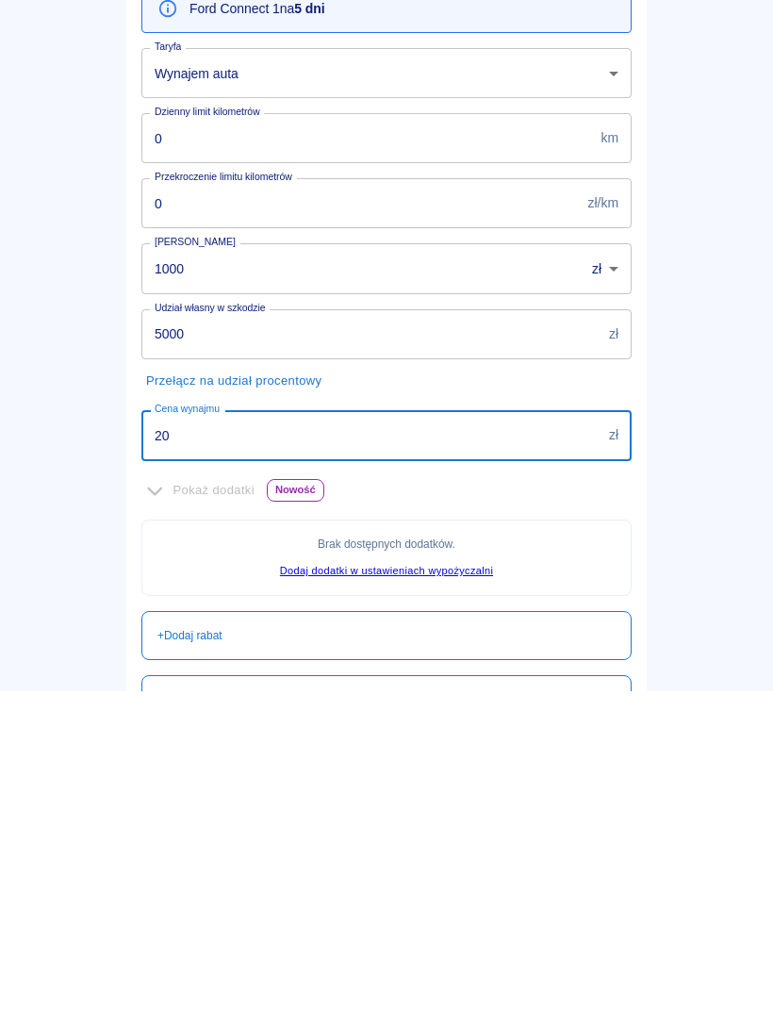
type input "2"
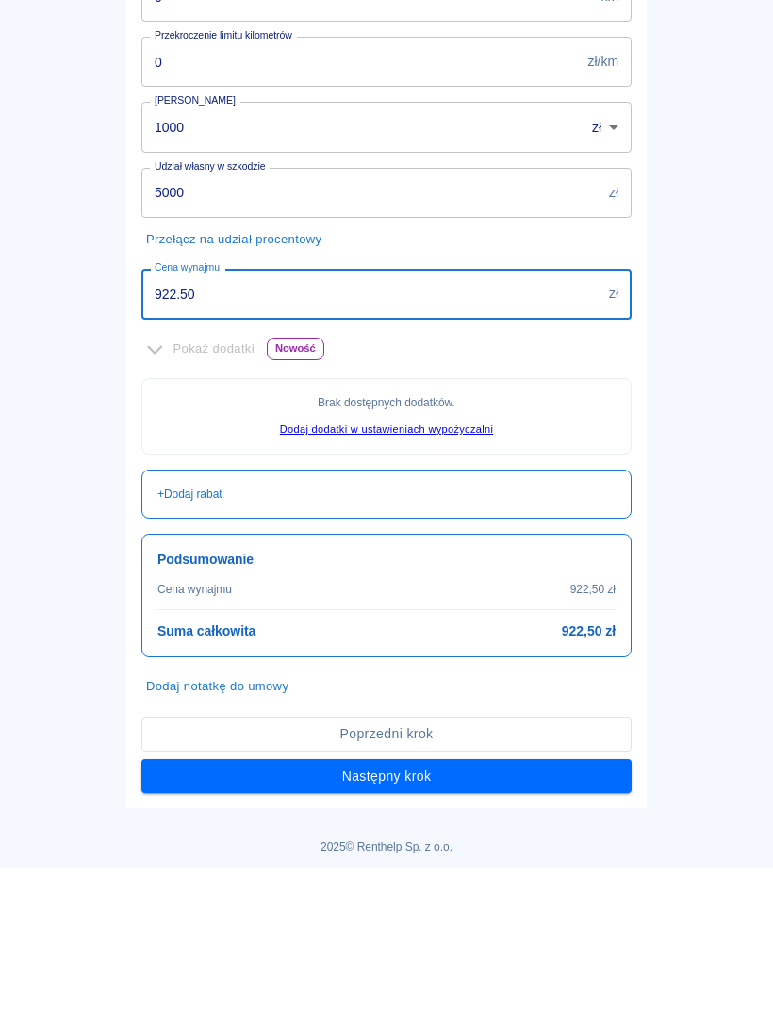
type input "922.50"
click at [635, 383] on div "Oferta rezerwacji Ford Connect 1 na 5 dni Taryfa Wynajem auta e7031951-fe0d-491…" at bounding box center [386, 443] width 520 height 1014
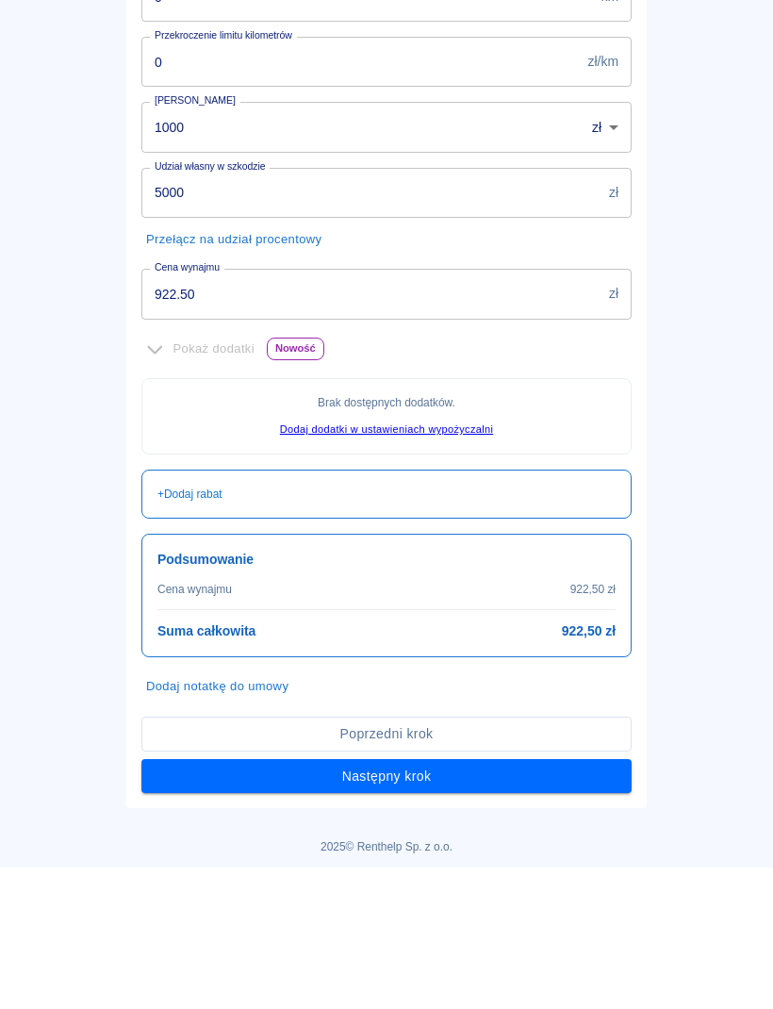
click at [558, 922] on button "Następny krok" at bounding box center [386, 917] width 490 height 35
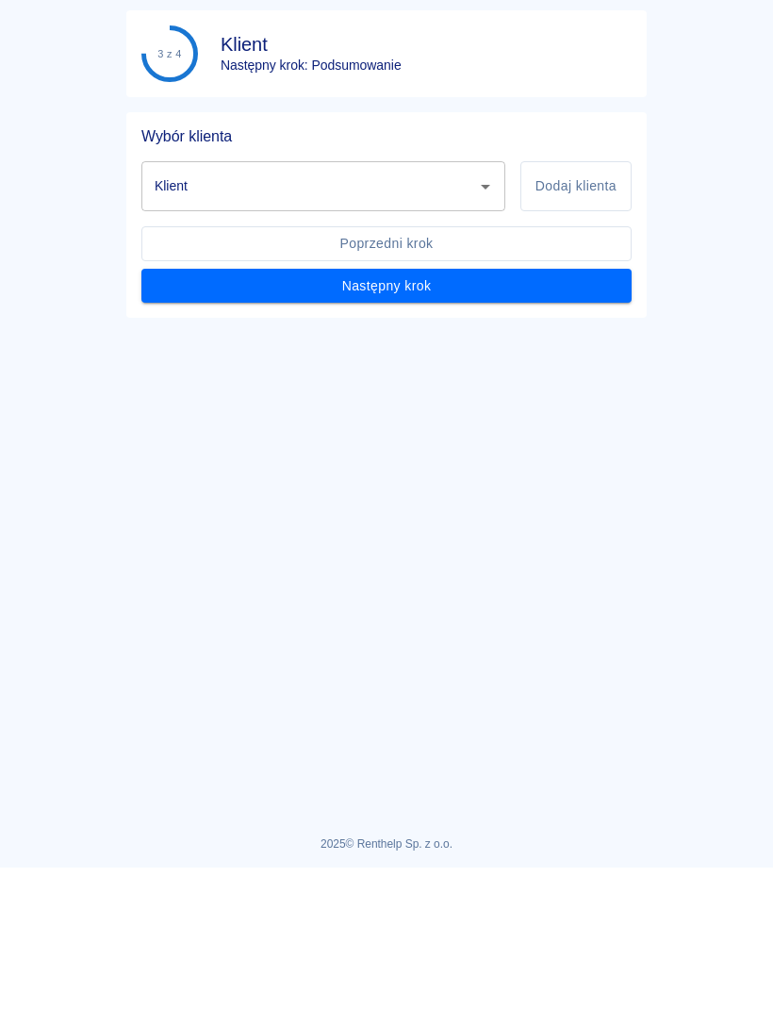
click at [581, 311] on button "Dodaj klienta" at bounding box center [575, 328] width 111 height 50
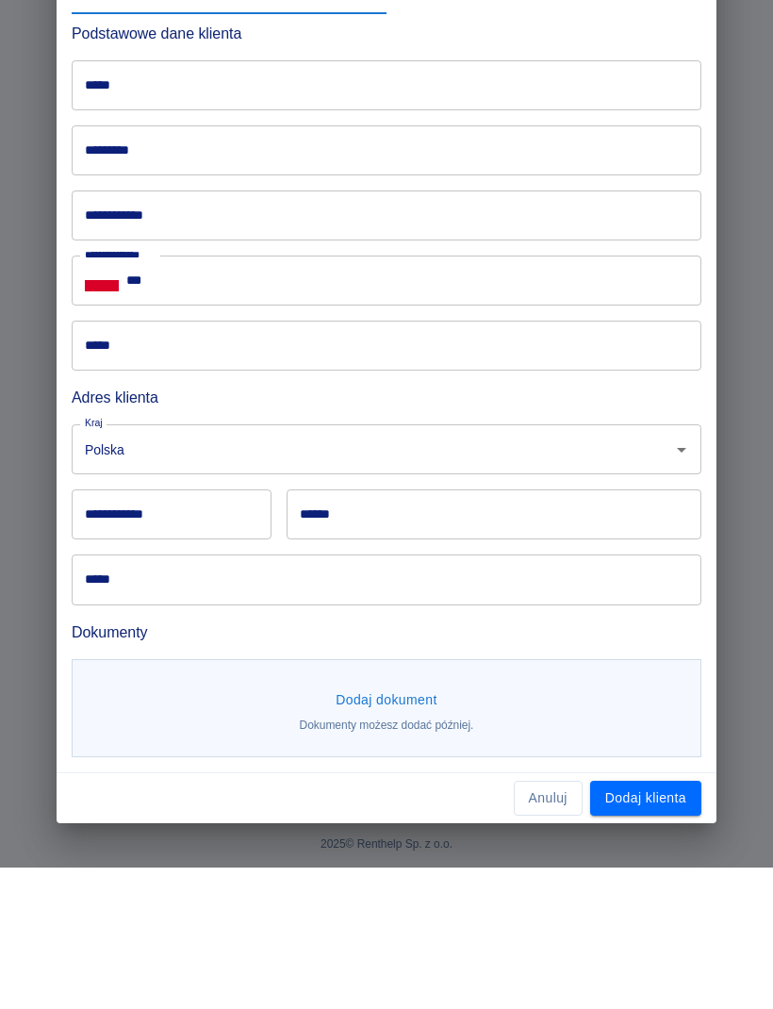
click at [623, 225] on input "*****" at bounding box center [387, 227] width 630 height 50
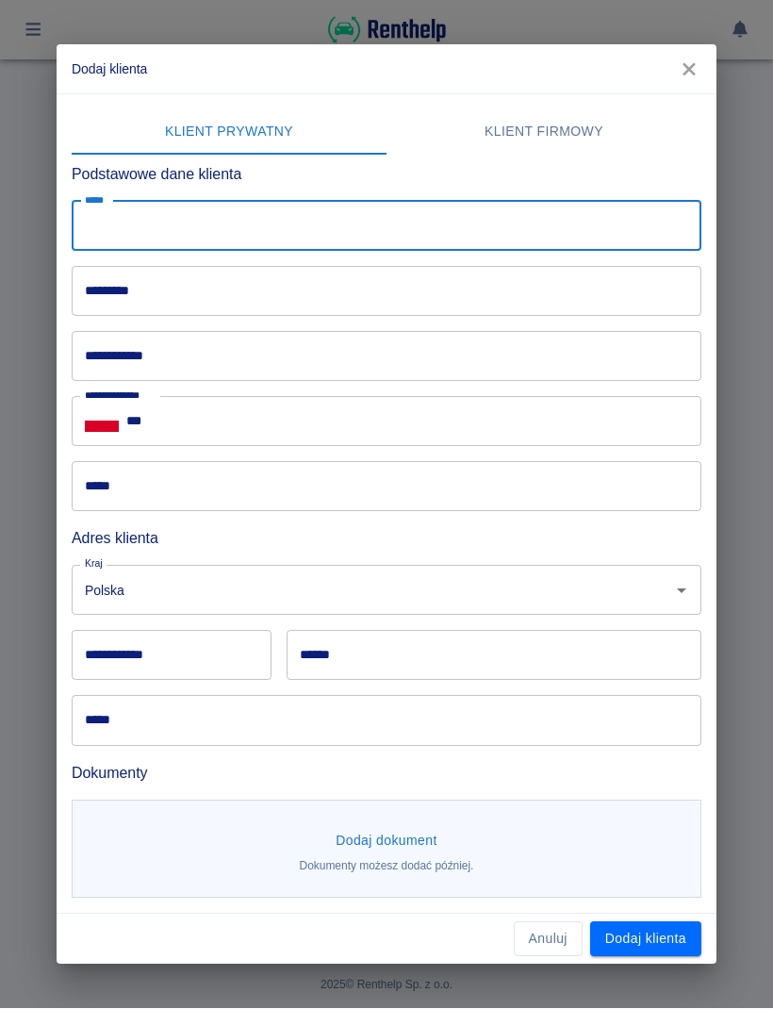
click at [698, 60] on icon "button" at bounding box center [689, 70] width 25 height 20
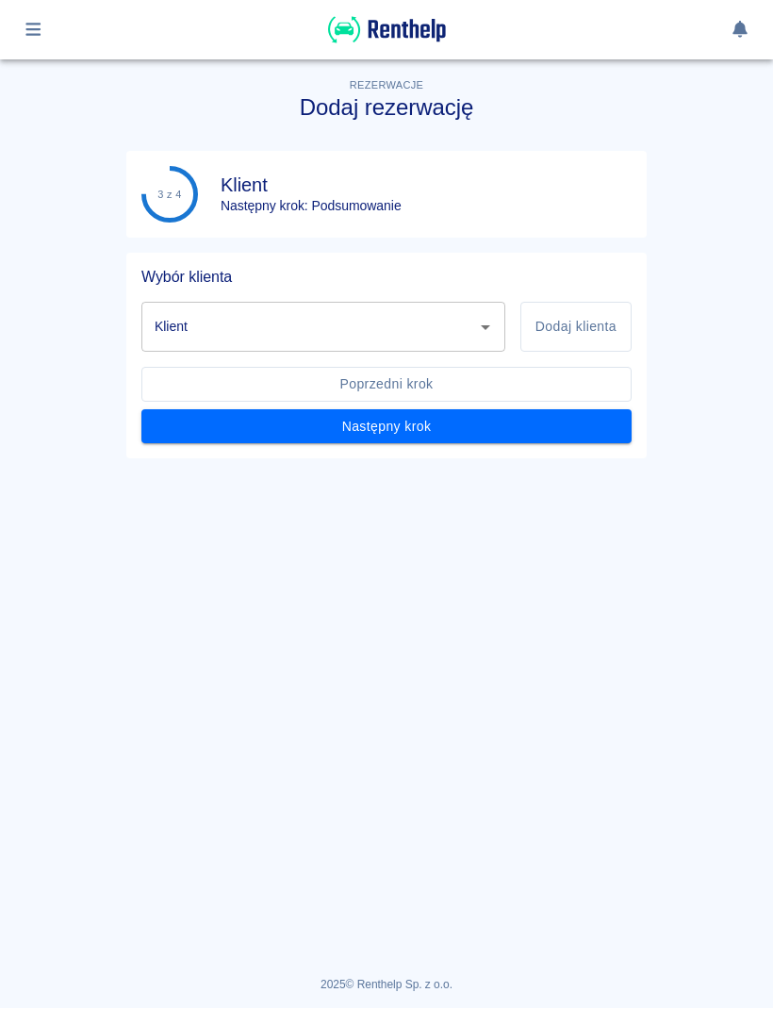
click at [486, 327] on icon "Otwórz" at bounding box center [485, 328] width 9 height 5
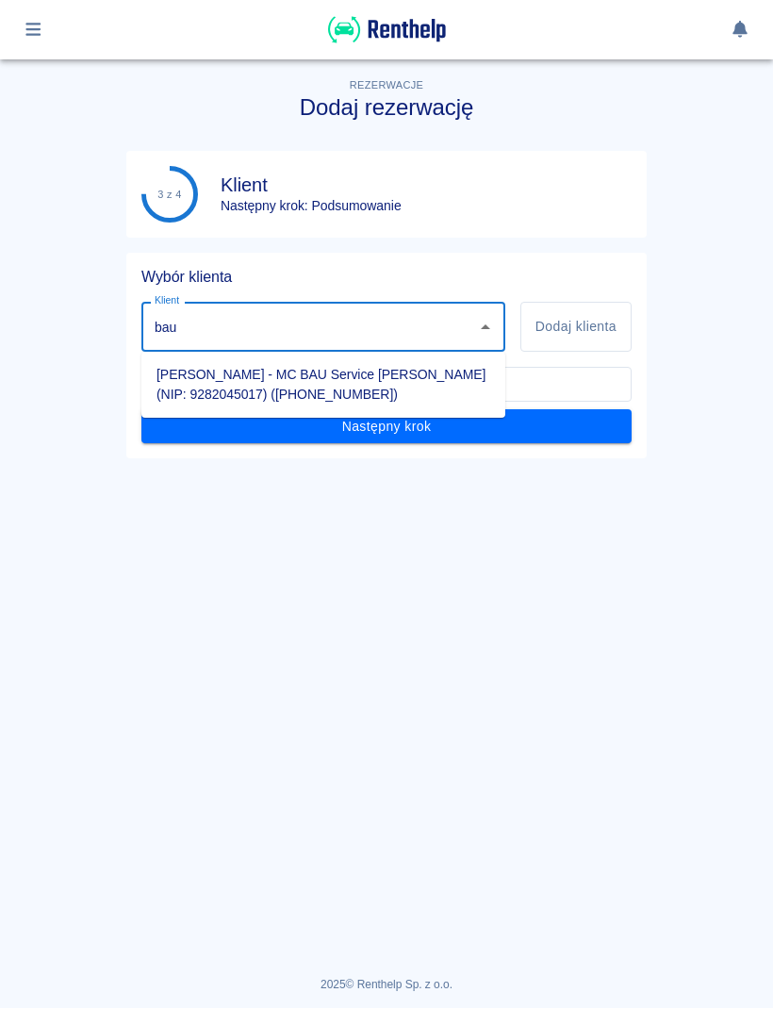
click at [468, 400] on li "Maciej Celiński - MC BAU Service Maciej Celiński (NIP: 9282045017) (+4872342448…" at bounding box center [323, 385] width 364 height 51
type input "Maciej Celiński - MC BAU Service Maciej Celiński (NIP: 9282045017) (+4872342448…"
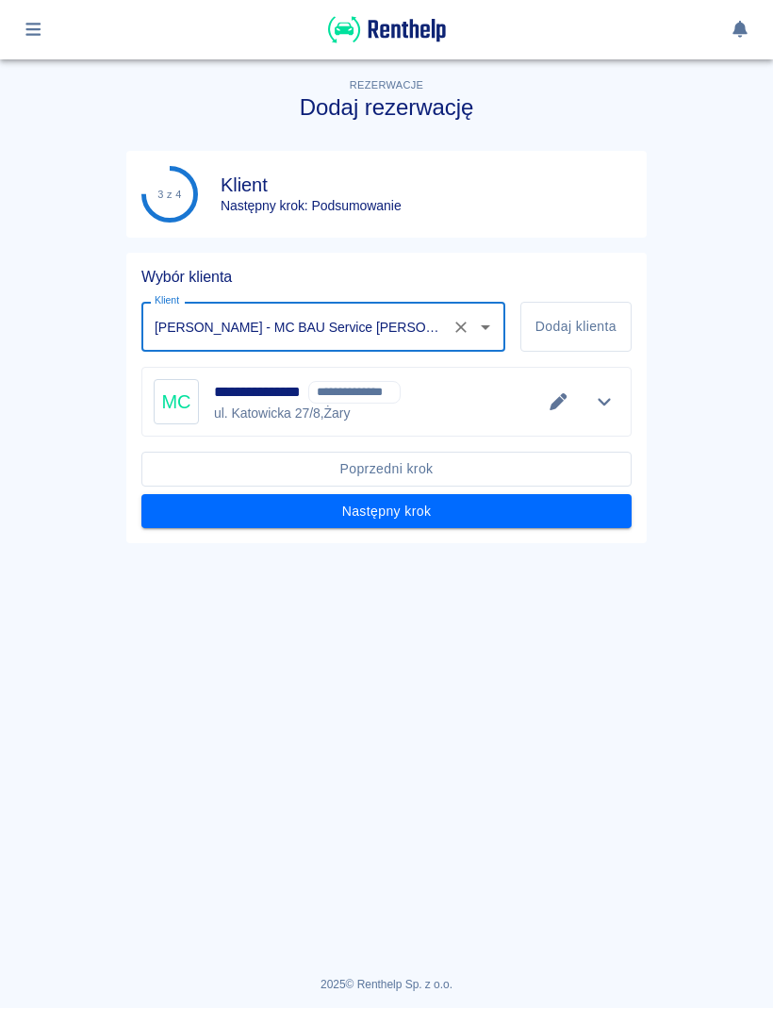
click at [534, 507] on button "Następny krok" at bounding box center [386, 512] width 490 height 35
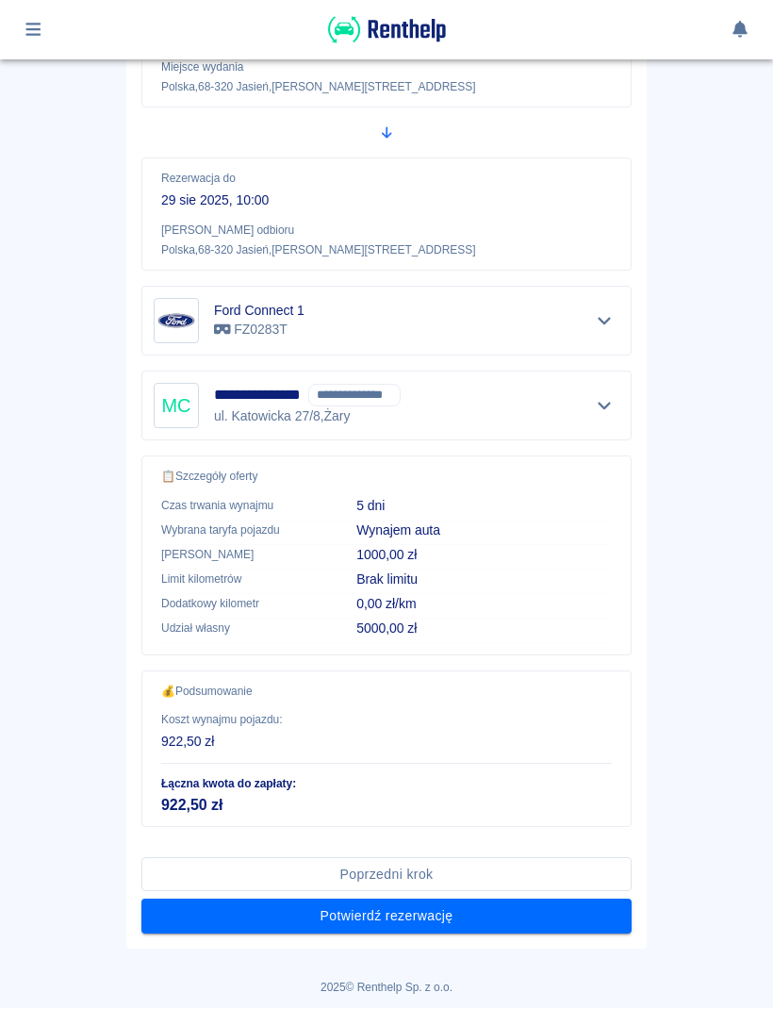
click at [587, 915] on button "Potwierdź rezerwację" at bounding box center [386, 916] width 490 height 35
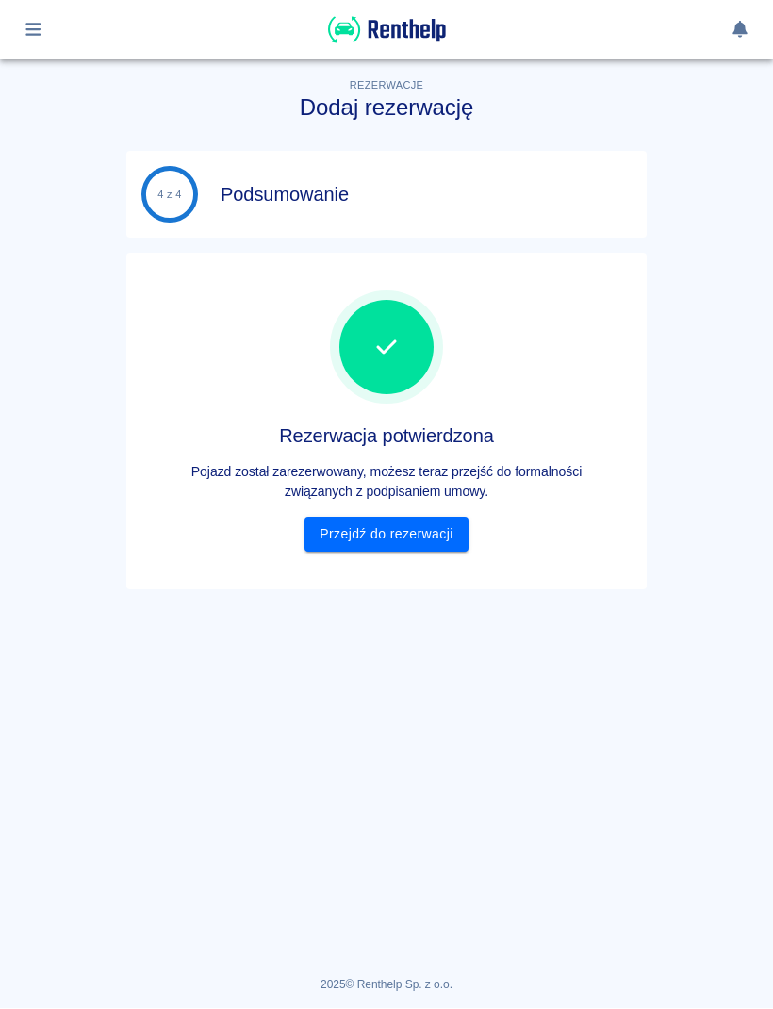
click at [416, 541] on link "Przejdź do rezerwacji" at bounding box center [386, 535] width 163 height 35
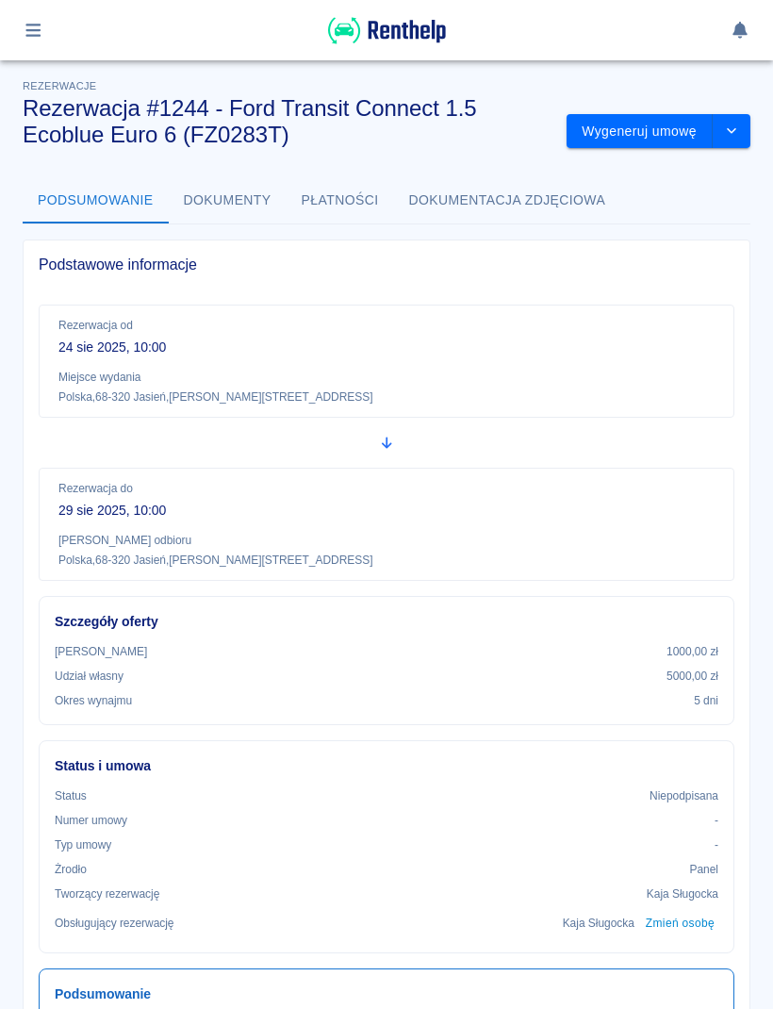
scroll to position [13, 0]
